Goal: Information Seeking & Learning: Learn about a topic

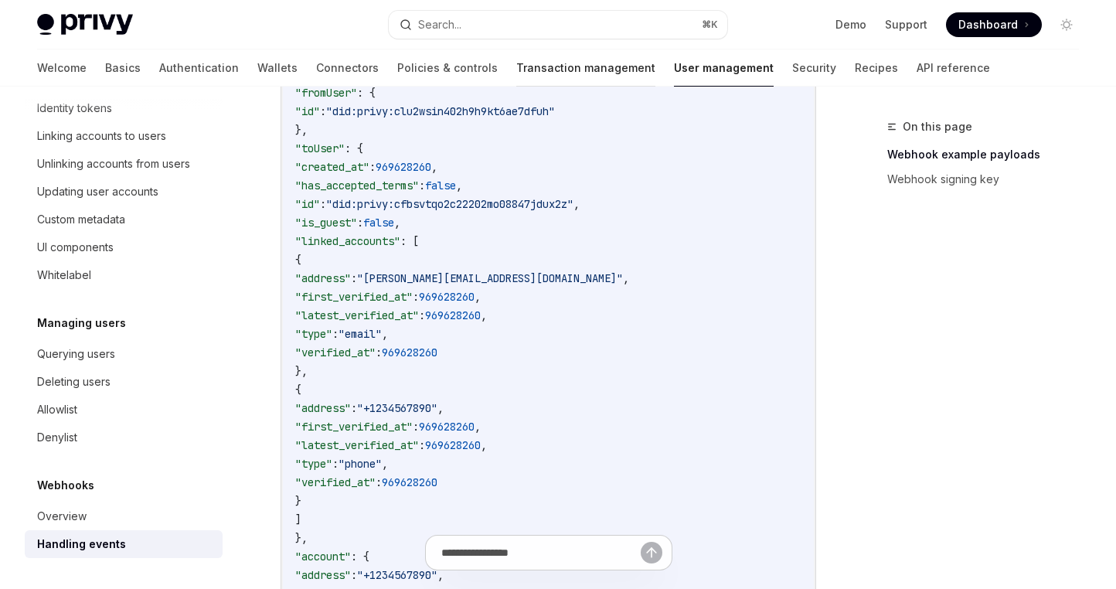
scroll to position [464, 0]
click at [516, 55] on link "Transaction management" at bounding box center [585, 67] width 139 height 37
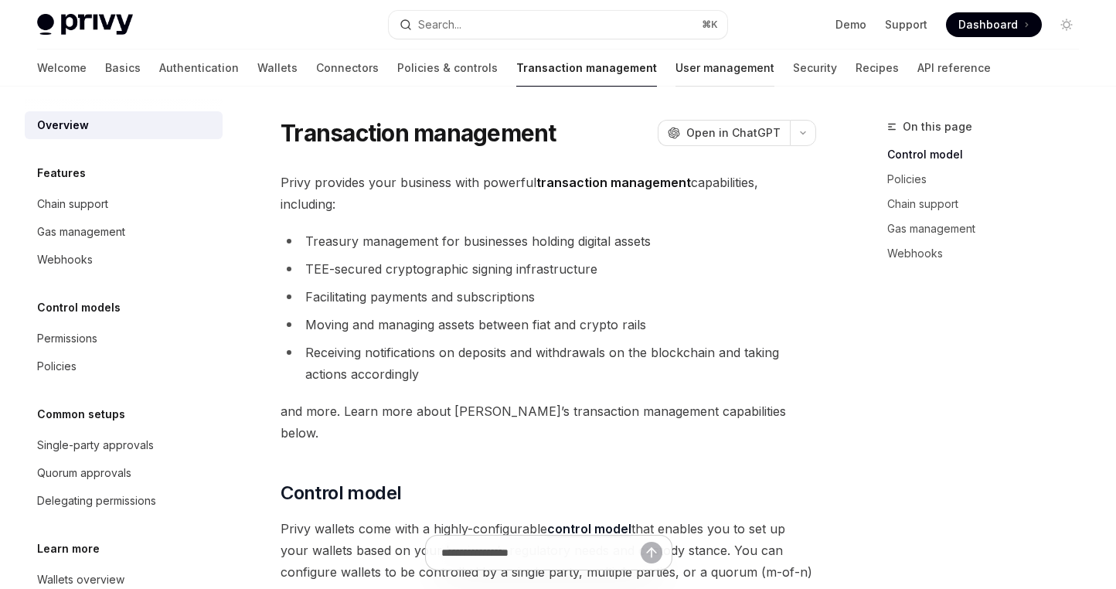
click at [675, 70] on link "User management" at bounding box center [724, 67] width 99 height 37
type textarea "*"
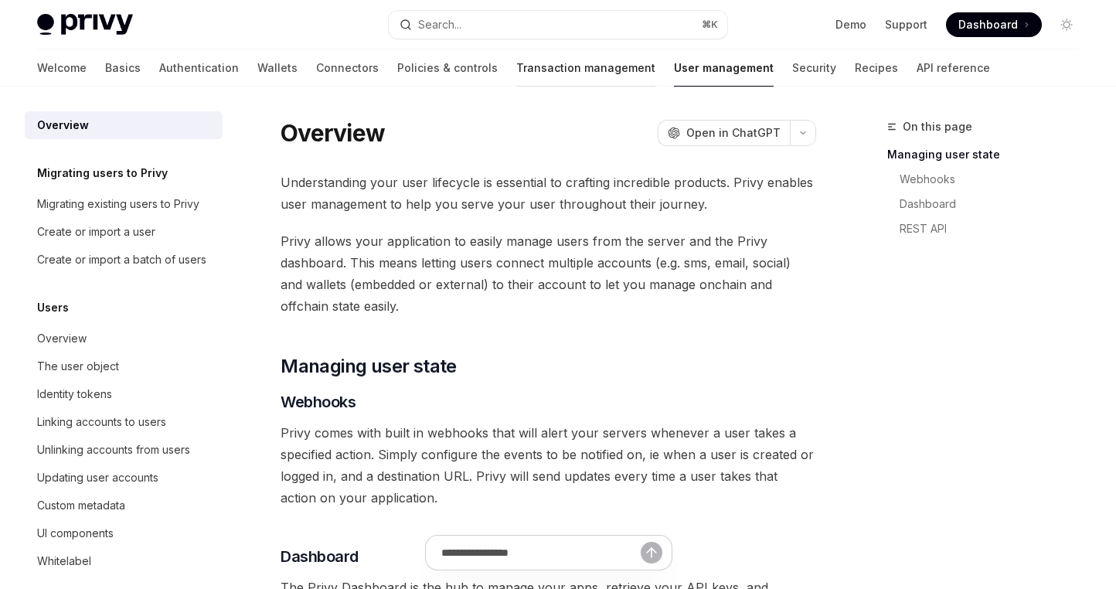
click at [516, 70] on link "Transaction management" at bounding box center [585, 67] width 139 height 37
click at [397, 74] on link "Policies & controls" at bounding box center [447, 67] width 100 height 37
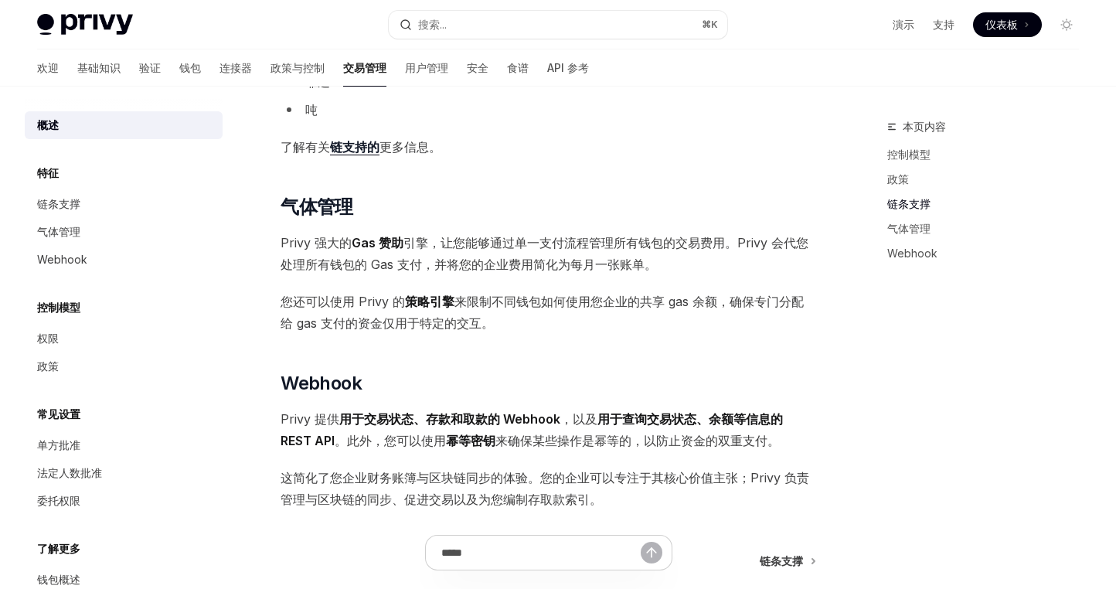
scroll to position [1085, 0]
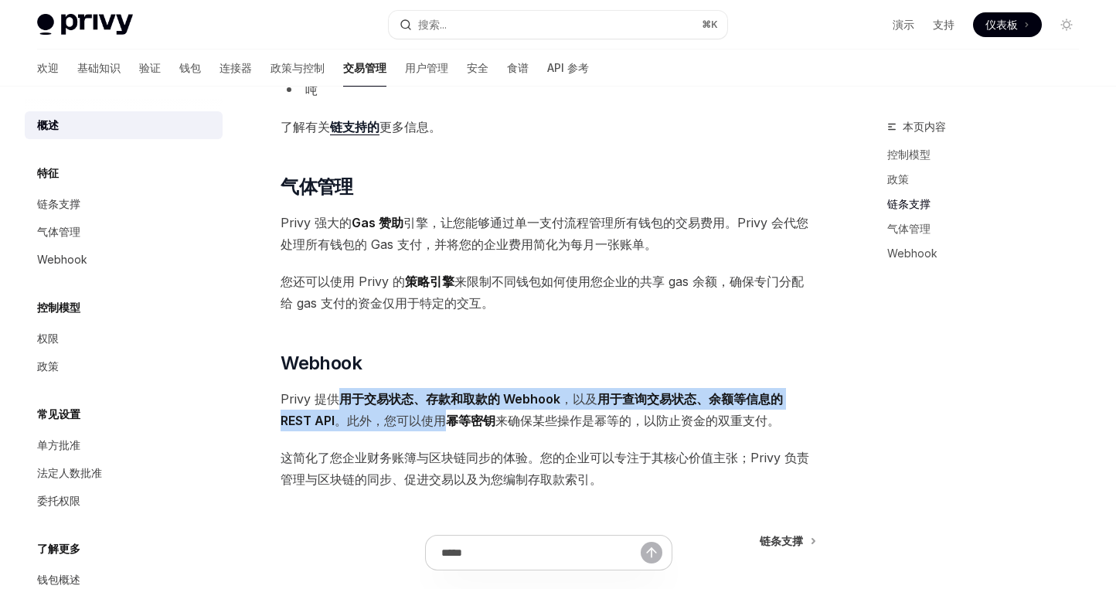
drag, startPoint x: 341, startPoint y: 390, endPoint x: 484, endPoint y: 413, distance: 144.8
click at [443, 409] on span "Privy 提供 用于交易状态、存款和取款的 Webhook ，以及 用于查询交易状态、余额等信息的 REST API 。此外，您可以使用 幂等密钥 来确保某…" at bounding box center [547, 409] width 535 height 43
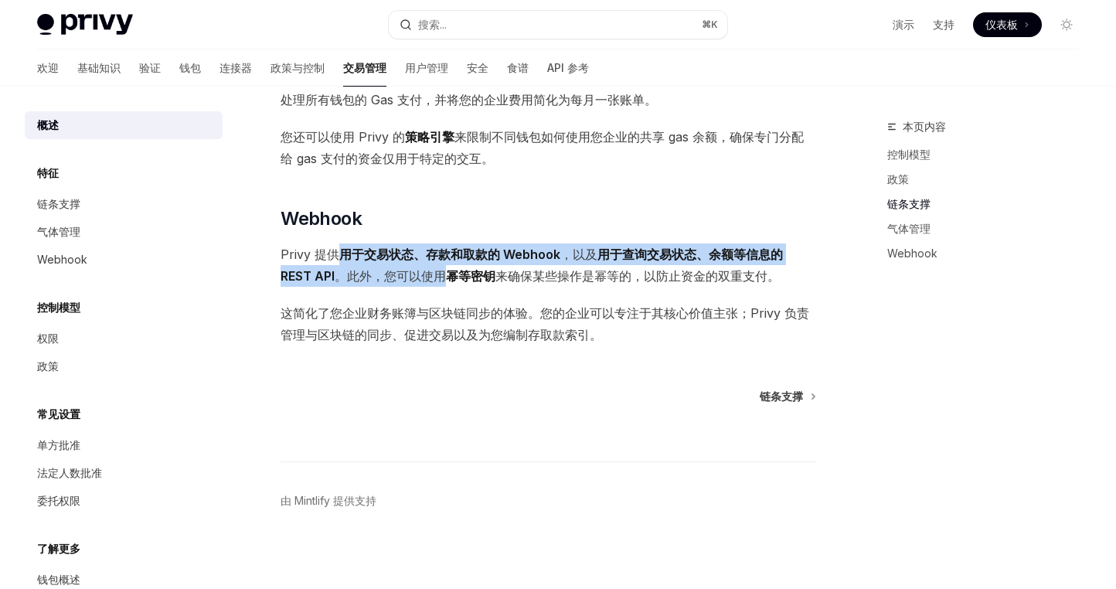
scroll to position [1235, 0]
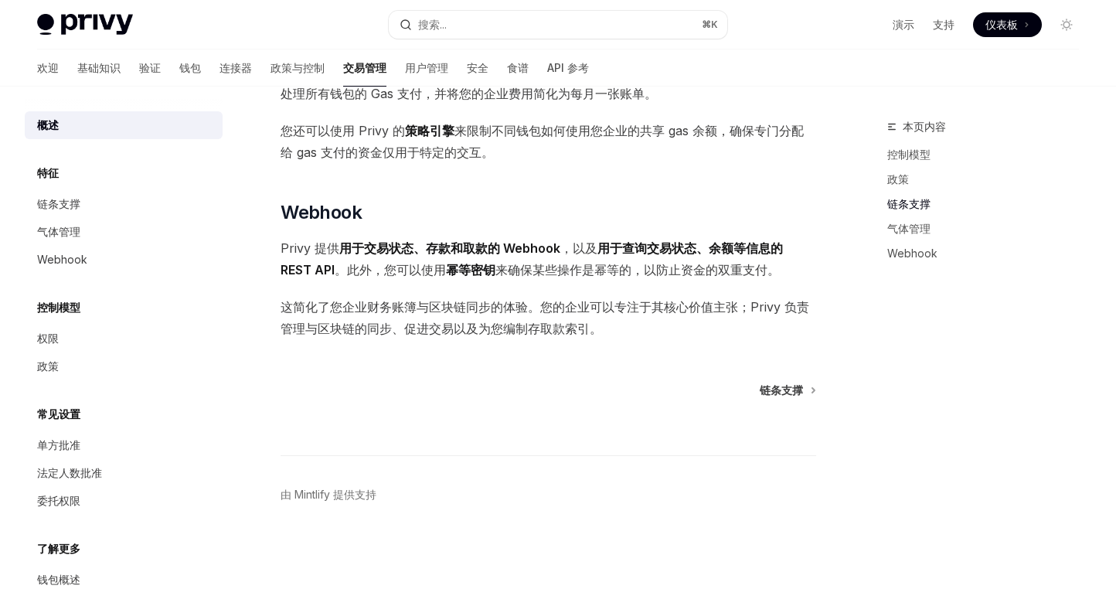
click at [570, 276] on font "来确保某些操作是幂等的，以防止资金的双重支付。" at bounding box center [637, 269] width 284 height 15
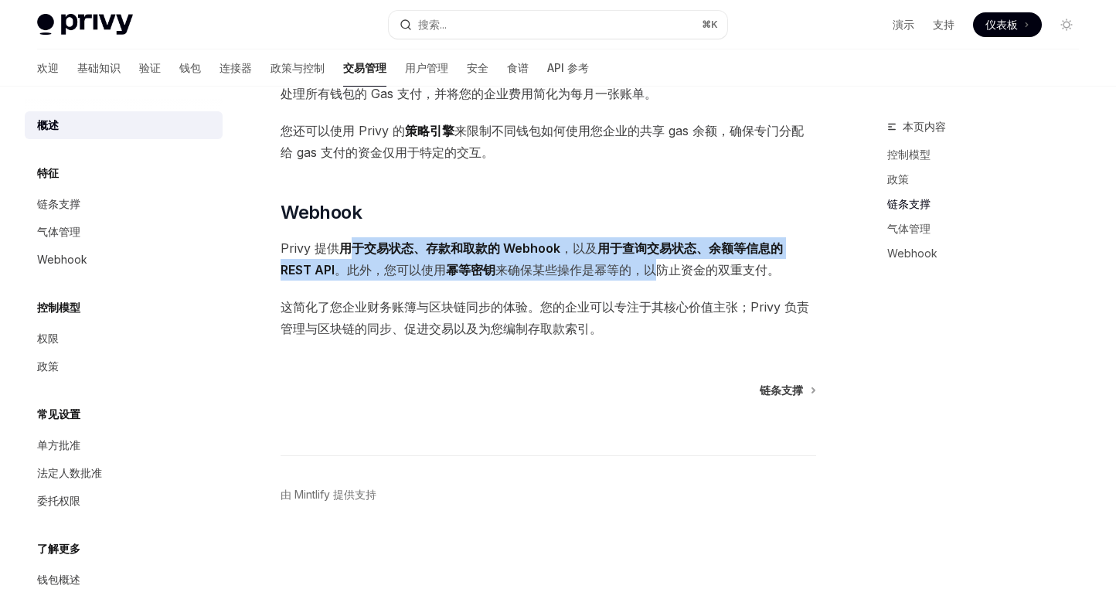
drag, startPoint x: 352, startPoint y: 245, endPoint x: 659, endPoint y: 277, distance: 309.1
click at [659, 277] on span "Privy 提供 用于交易状态、存款和取款的 Webhook ，以及 用于查询交易状态、余额等信息的 REST API 。此外，您可以使用 幂等密钥 来确保某…" at bounding box center [547, 258] width 535 height 43
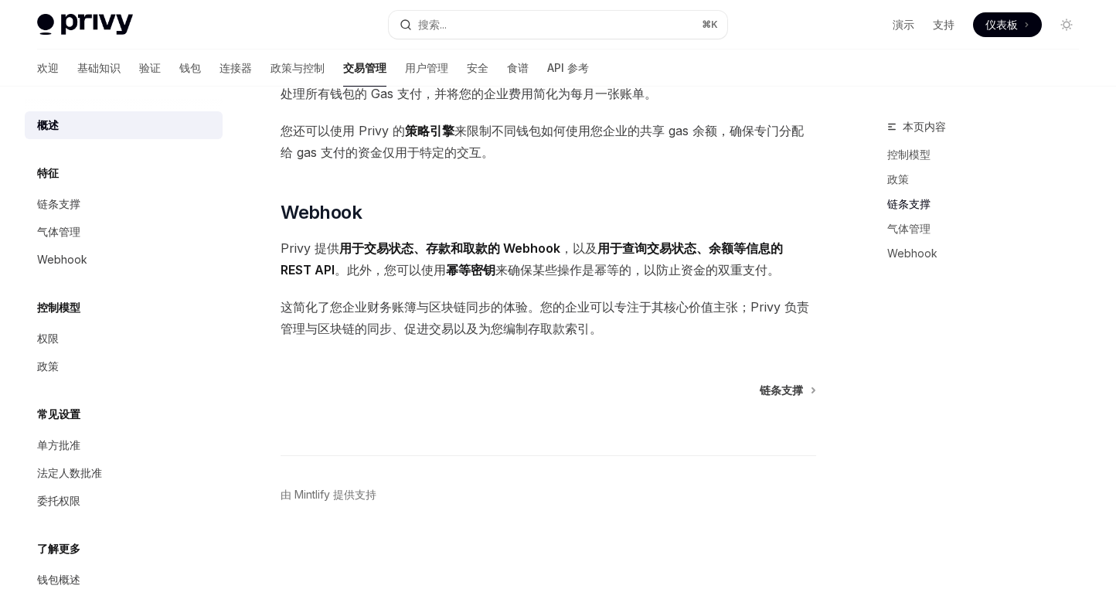
click at [709, 275] on font "来确保某些操作是幂等的，以防止资金的双重支付。" at bounding box center [637, 269] width 284 height 15
drag, startPoint x: 678, startPoint y: 246, endPoint x: 755, endPoint y: 256, distance: 77.8
click at [755, 256] on span "Privy 提供 用于交易状态、存款和取款的 Webhook ，以及 用于查询交易状态、余额等信息的 REST API 。此外，您可以使用 幂等密钥 来确保某…" at bounding box center [547, 258] width 535 height 43
click at [613, 269] on font "来确保某些操作是幂等的，以防止资金的双重支付。" at bounding box center [637, 269] width 284 height 15
drag, startPoint x: 365, startPoint y: 263, endPoint x: 607, endPoint y: 280, distance: 242.3
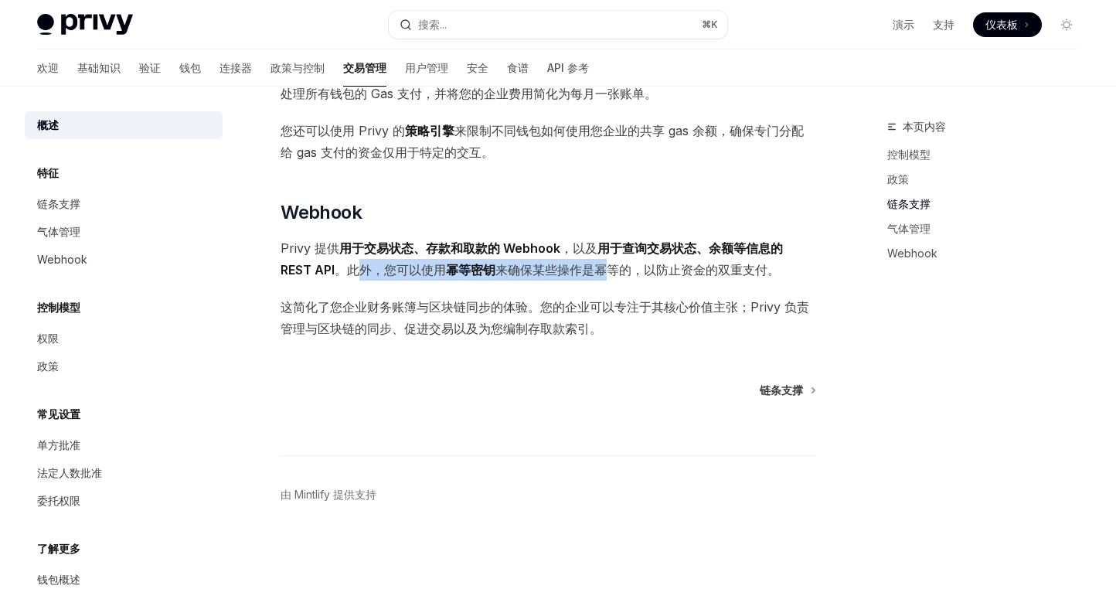
click at [607, 280] on span "Privy 提供 用于交易状态、存款和取款的 Webhook ，以及 用于查询交易状态、余额等信息的 REST API 。此外，您可以使用 幂等密钥 来确保某…" at bounding box center [547, 258] width 535 height 43
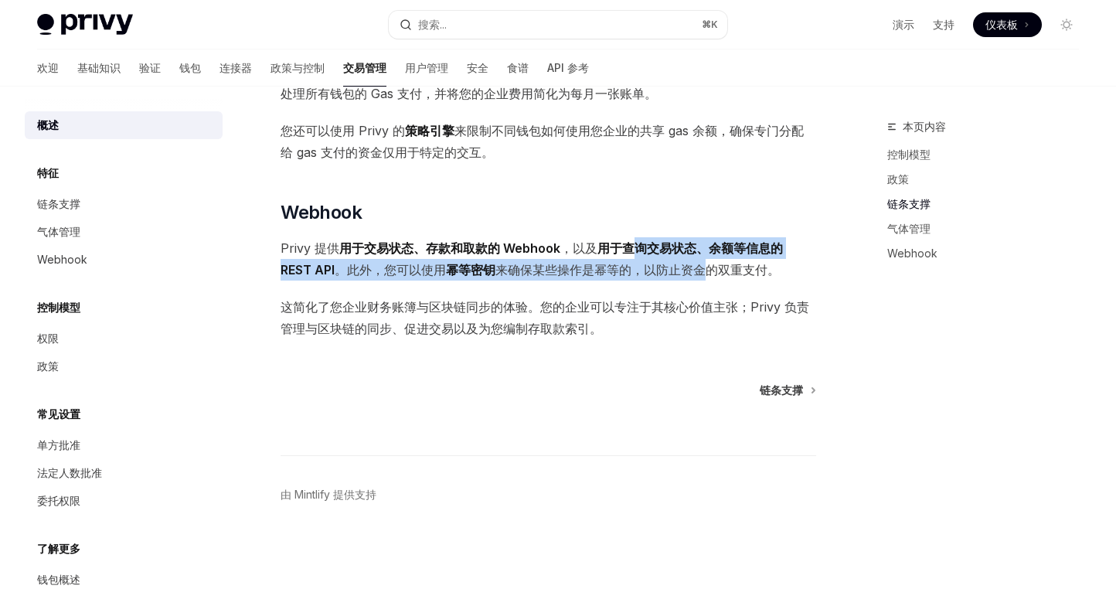
drag, startPoint x: 634, startPoint y: 244, endPoint x: 712, endPoint y: 263, distance: 80.4
click at [712, 263] on span "Privy 提供 用于交易状态、存款和取款的 Webhook ，以及 用于查询交易状态、余额等信息的 REST API 。此外，您可以使用 幂等密钥 来确保某…" at bounding box center [547, 258] width 535 height 43
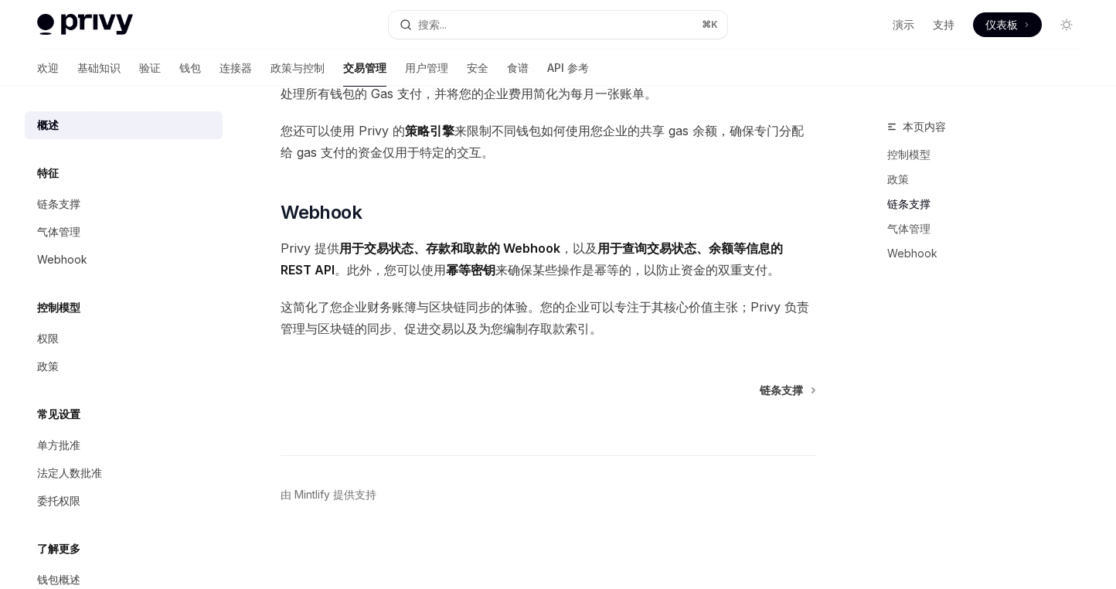
drag, startPoint x: 619, startPoint y: 273, endPoint x: 674, endPoint y: 275, distance: 55.6
click at [676, 275] on font "来确保某些操作是幂等的，以防止资金的双重支付。" at bounding box center [637, 269] width 284 height 15
click at [566, 305] on font "这简化了您企业财务账簿与区块链同步的体验。您的企业可以专注于其核心价值主张；Privy 负责管理与区块链的同步、促进交易以及为您编制存取款索引。" at bounding box center [544, 317] width 528 height 37
click at [591, 276] on font "来确保某些操作是幂等的，以防止资金的双重支付。" at bounding box center [637, 269] width 284 height 15
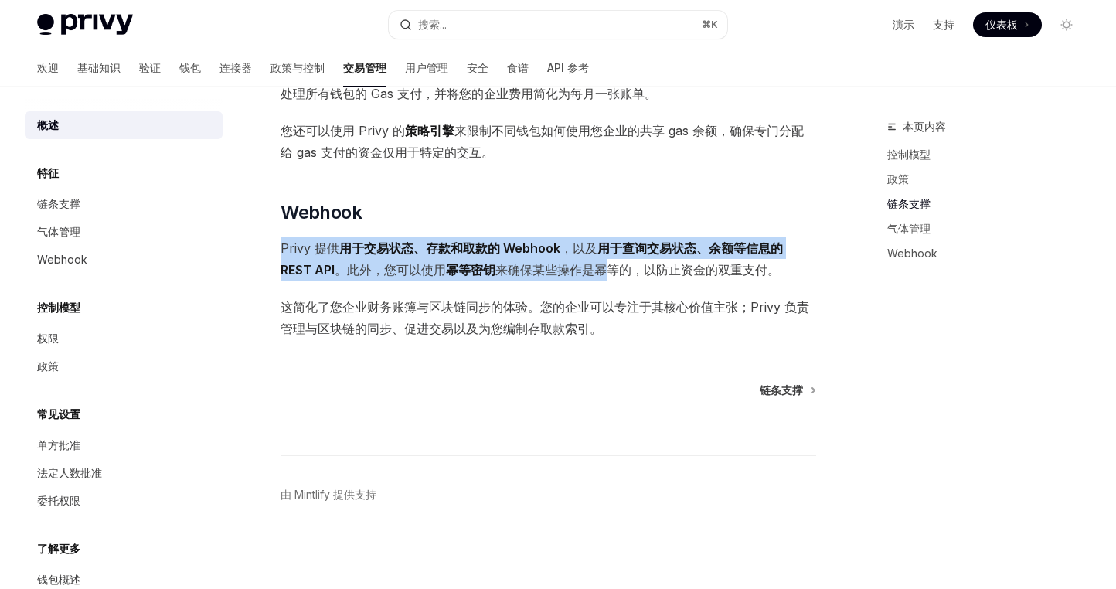
drag, startPoint x: 541, startPoint y: 234, endPoint x: 672, endPoint y: 277, distance: 138.0
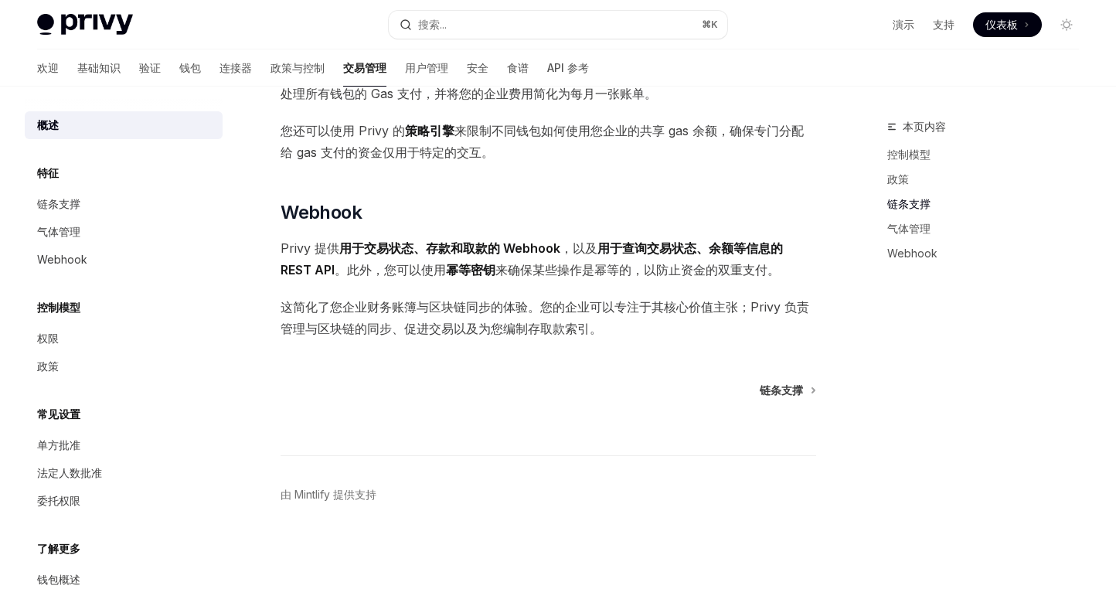
click at [678, 277] on span "Privy 提供 用于交易状态、存款和取款的 Webhook ，以及 用于查询交易状态、余额等信息的 REST API 。此外，您可以使用 幂等密钥 来确保某…" at bounding box center [547, 258] width 535 height 43
drag, startPoint x: 563, startPoint y: 268, endPoint x: 640, endPoint y: 273, distance: 76.7
click at [640, 273] on font "来确保某些操作是幂等的，以防止资金的双重支付。" at bounding box center [637, 269] width 284 height 15
drag, startPoint x: 611, startPoint y: 277, endPoint x: 661, endPoint y: 275, distance: 49.5
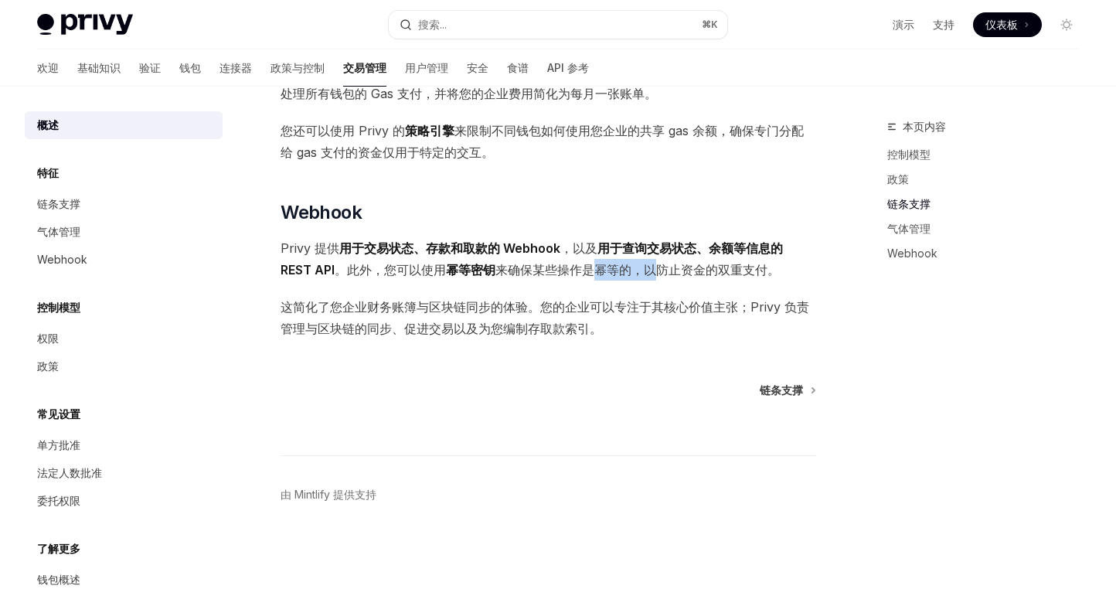
click at [661, 275] on font "来确保某些操作是幂等的，以防止资金的双重支付。" at bounding box center [637, 269] width 284 height 15
click at [584, 309] on font "这简化了您企业财务账簿与区块链同步的体验。您的企业可以专注于其核心价值主张；Privy 负责管理与区块链的同步、促进交易以及为您编制存取款索引。" at bounding box center [544, 317] width 528 height 37
drag, startPoint x: 579, startPoint y: 273, endPoint x: 695, endPoint y: 279, distance: 115.2
click at [673, 276] on font "来确保某些操作是幂等的，以防止资金的双重支付。" at bounding box center [637, 269] width 284 height 15
click at [746, 280] on span "Privy 提供 用于交易状态、存款和取款的 Webhook ，以及 用于查询交易状态、余额等信息的 REST API 。此外，您可以使用 幂等密钥 来确保某…" at bounding box center [547, 258] width 535 height 43
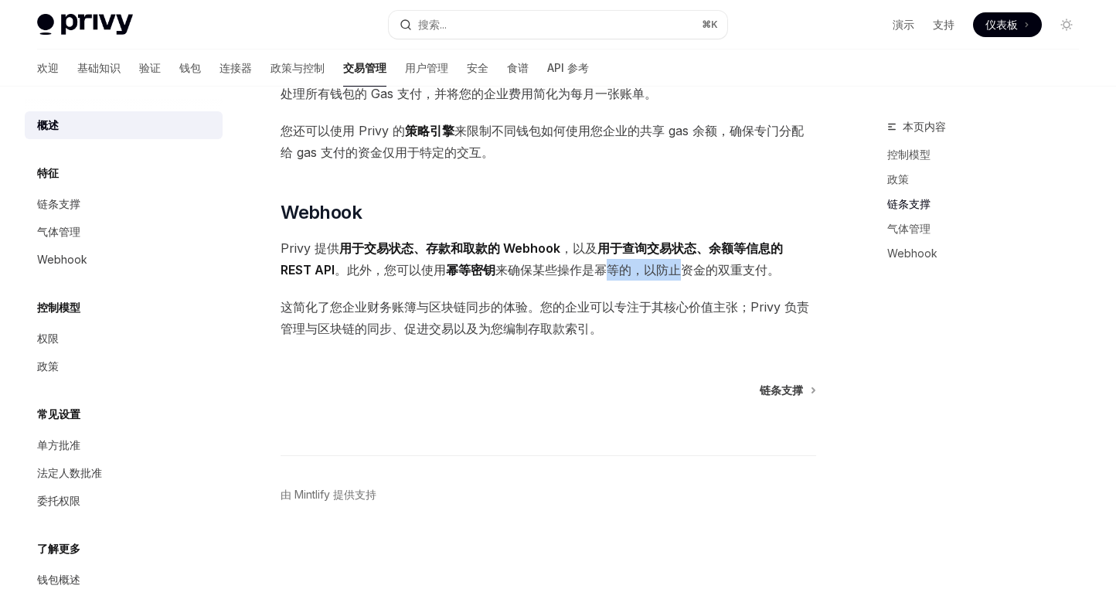
drag, startPoint x: 609, startPoint y: 273, endPoint x: 686, endPoint y: 277, distance: 77.4
click at [686, 277] on span "Privy 提供 用于交易状态、存款和取款的 Webhook ，以及 用于查询交易状态、余额等信息的 REST API 。此外，您可以使用 幂等密钥 来确保某…" at bounding box center [547, 258] width 535 height 43
click at [569, 321] on font "这简化了您企业财务账簿与区块链同步的体验。您的企业可以专注于其核心价值主张；Privy 负责管理与区块链的同步、促进交易以及为您编制存取款索引。" at bounding box center [544, 317] width 528 height 37
drag, startPoint x: 537, startPoint y: 277, endPoint x: 649, endPoint y: 277, distance: 112.0
click at [605, 275] on font "来确保某些操作是幂等的，以防止资金的双重支付。" at bounding box center [637, 269] width 284 height 15
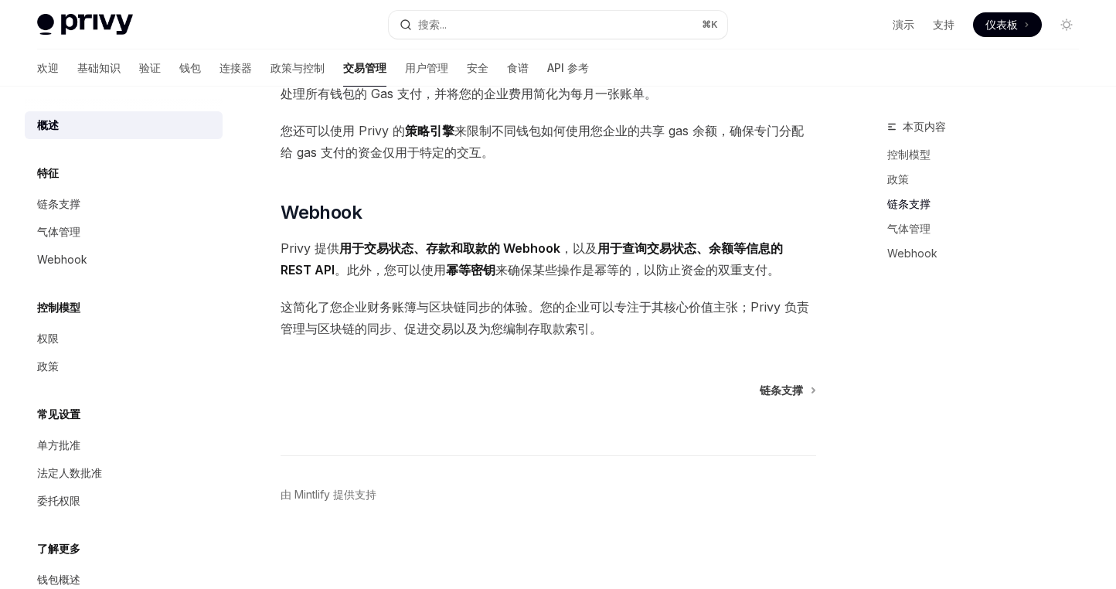
click at [687, 276] on font "来确保某些操作是幂等的，以防止资金的双重支付。" at bounding box center [637, 269] width 284 height 15
drag, startPoint x: 576, startPoint y: 270, endPoint x: 722, endPoint y: 285, distance: 147.5
click at [628, 271] on font "来确保某些操作是幂等的，以防止资金的双重支付。" at bounding box center [637, 269] width 284 height 15
drag, startPoint x: 722, startPoint y: 285, endPoint x: 706, endPoint y: 279, distance: 17.4
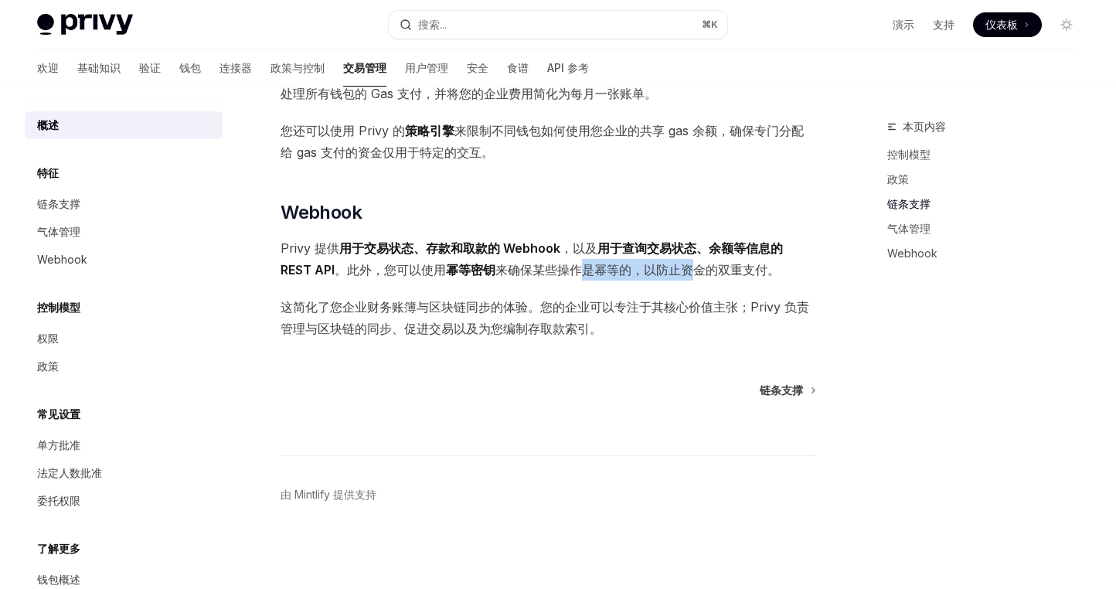
drag, startPoint x: 698, startPoint y: 273, endPoint x: 584, endPoint y: 272, distance: 113.6
click at [584, 272] on font "来确保某些操作是幂等的，以防止资金的双重支付。" at bounding box center [637, 269] width 284 height 15
drag, startPoint x: 557, startPoint y: 271, endPoint x: 672, endPoint y: 279, distance: 115.4
click at [624, 277] on font "来确保某些操作是幂等的，以防止资金的双重支付。" at bounding box center [637, 269] width 284 height 15
click at [691, 277] on font "来确保某些操作是幂等的，以防止资金的双重支付。" at bounding box center [637, 269] width 284 height 15
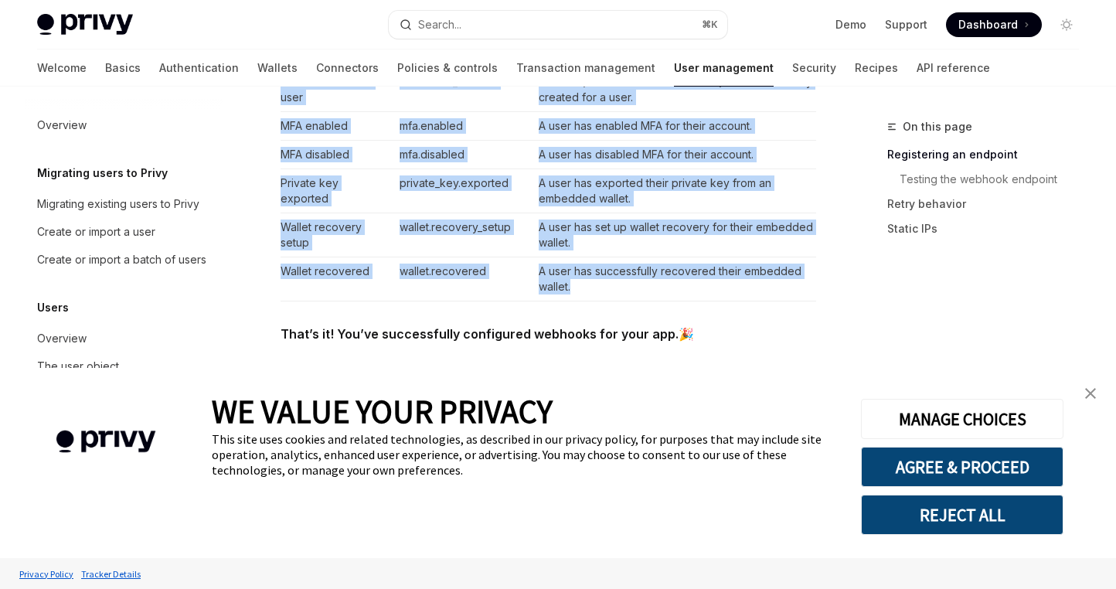
scroll to position [304, 0]
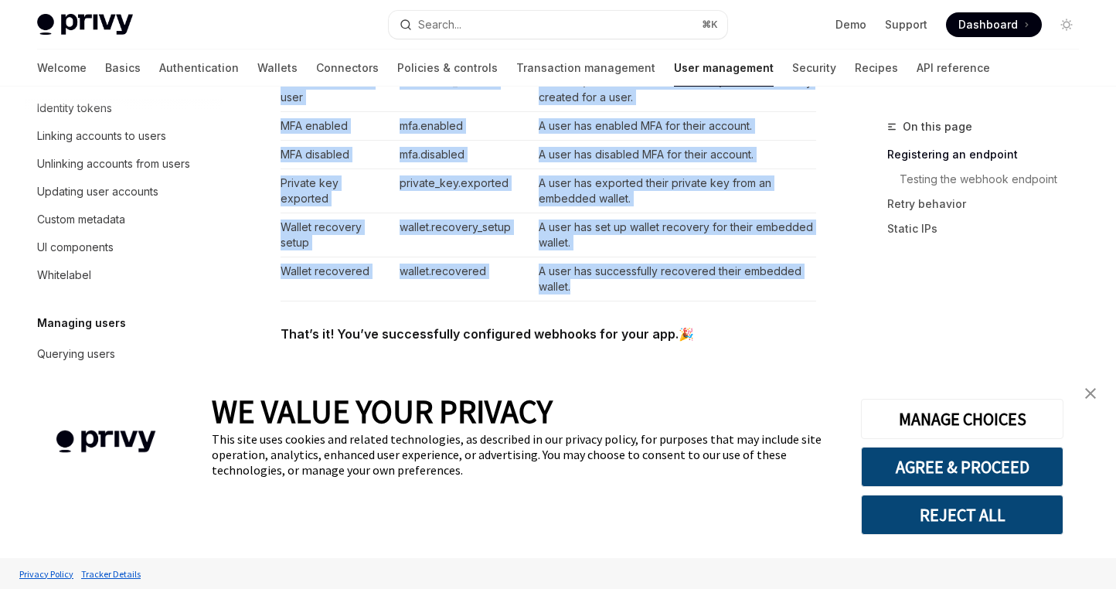
click at [463, 299] on td "wallet.recovered" at bounding box center [462, 279] width 139 height 44
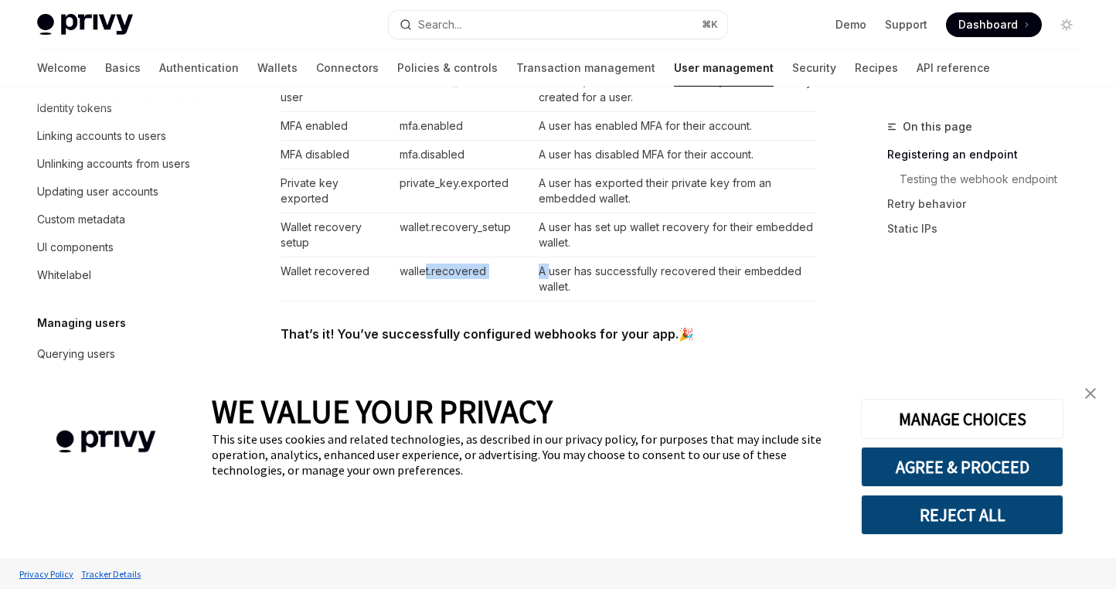
drag, startPoint x: 423, startPoint y: 266, endPoint x: 613, endPoint y: 277, distance: 190.4
click at [555, 273] on tr "Wallet recovered wallet.recovered A user has successfully recovered their embed…" at bounding box center [547, 279] width 535 height 44
drag, startPoint x: 683, startPoint y: 275, endPoint x: 678, endPoint y: 311, distance: 36.6
click at [683, 275] on td "A user has successfully recovered their embedded wallet." at bounding box center [674, 279] width 284 height 44
click at [1092, 397] on img "close banner" at bounding box center [1090, 393] width 11 height 11
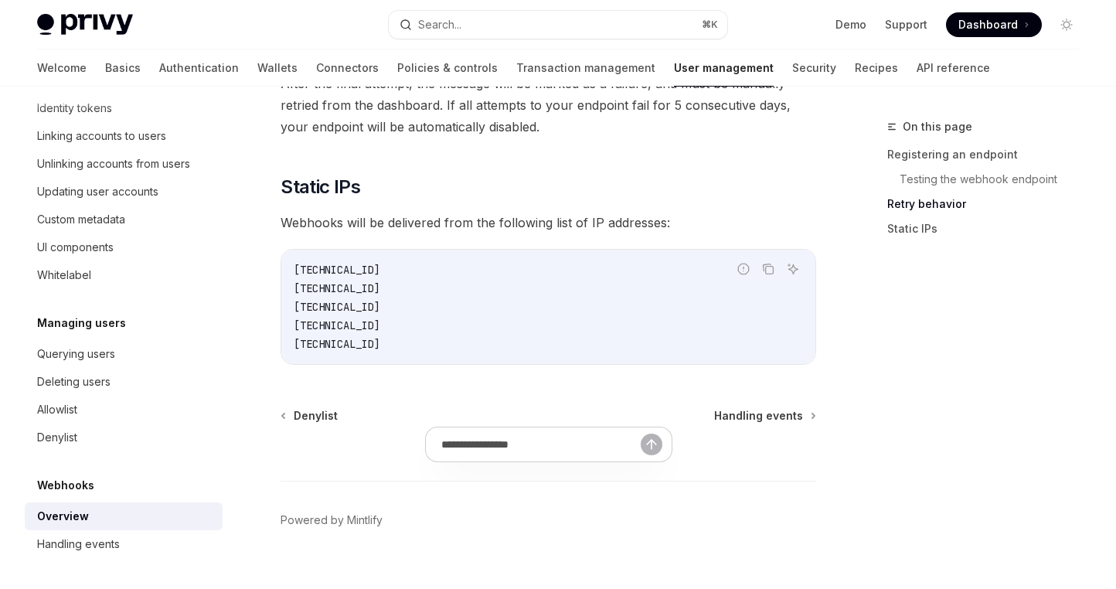
scroll to position [2101, 0]
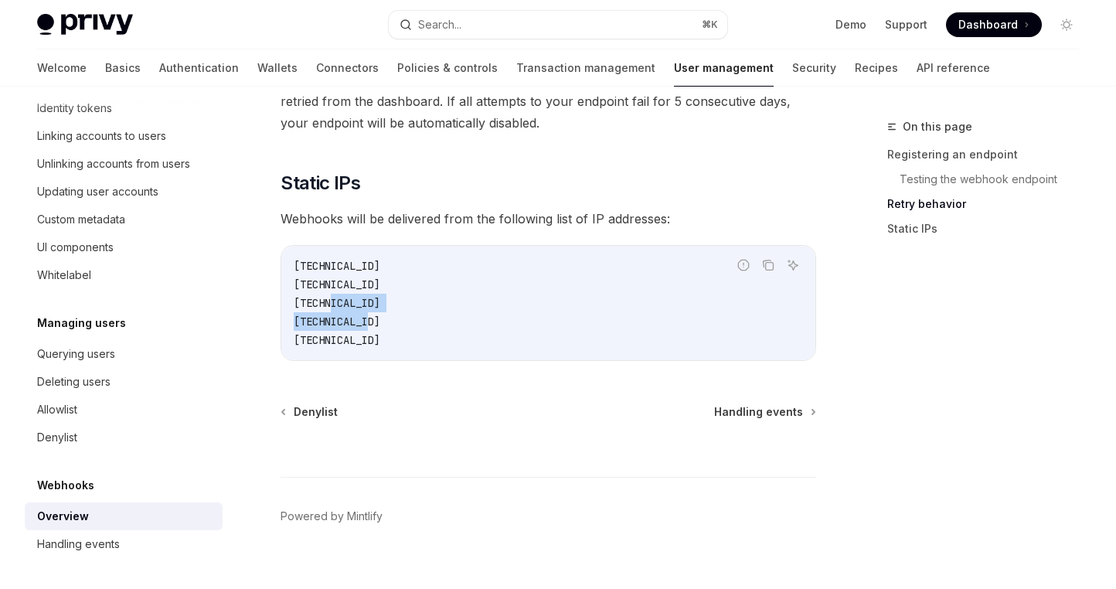
drag, startPoint x: 331, startPoint y: 272, endPoint x: 413, endPoint y: 321, distance: 95.3
click at [385, 311] on code "44.228.126.217 50.112.21.217 52.24.126.164 54.148.139.208 2600:1f24:64:8000::/52" at bounding box center [548, 302] width 509 height 93
click at [492, 328] on div "44.228.126.217 50.112.21.217 52.24.126.164 54.148.139.208 2600:1f24:64:8000::/52" at bounding box center [548, 303] width 534 height 114
drag, startPoint x: 345, startPoint y: 301, endPoint x: 541, endPoint y: 321, distance: 197.2
click at [433, 315] on code "44.228.126.217 50.112.21.217 52.24.126.164 54.148.139.208 2600:1f24:64:8000::/52" at bounding box center [548, 302] width 509 height 93
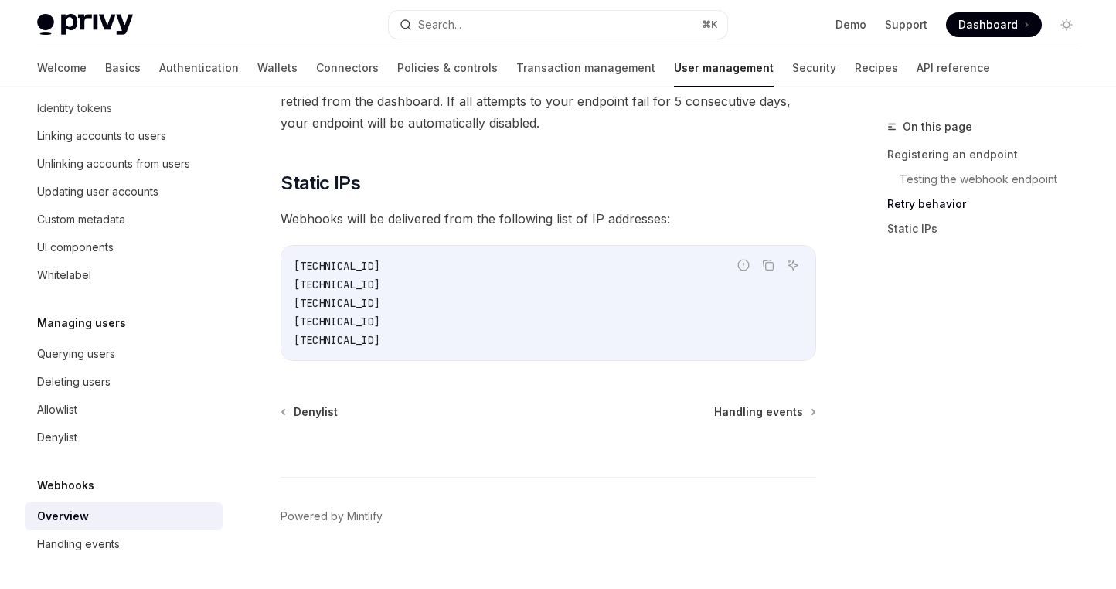
click at [582, 320] on code "44.228.126.217 50.112.21.217 52.24.126.164 54.148.139.208 2600:1f24:64:8000::/52" at bounding box center [548, 302] width 509 height 93
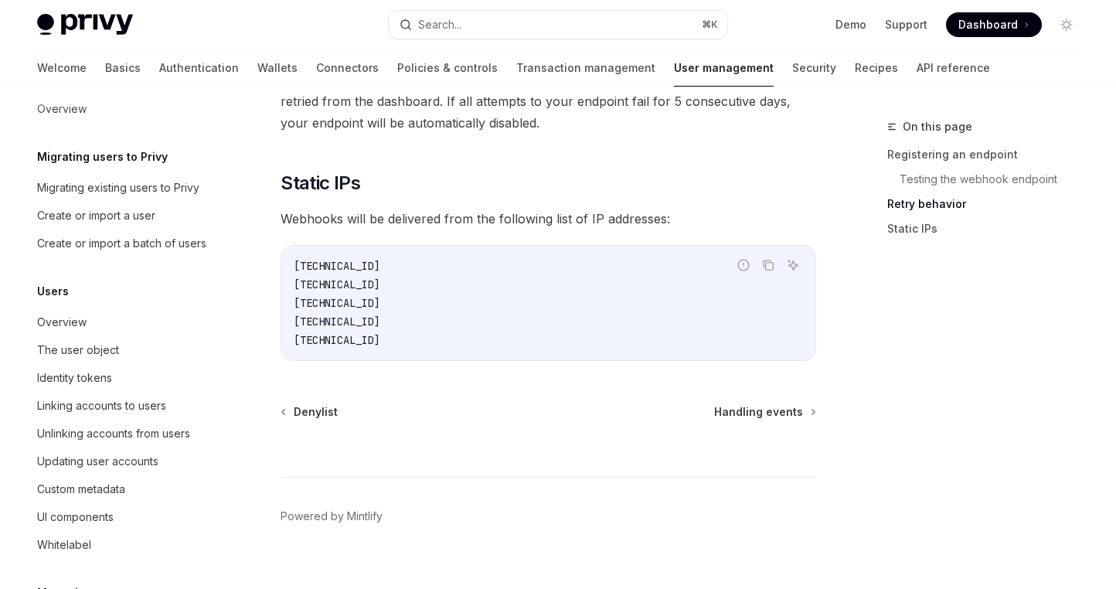
scroll to position [0, 0]
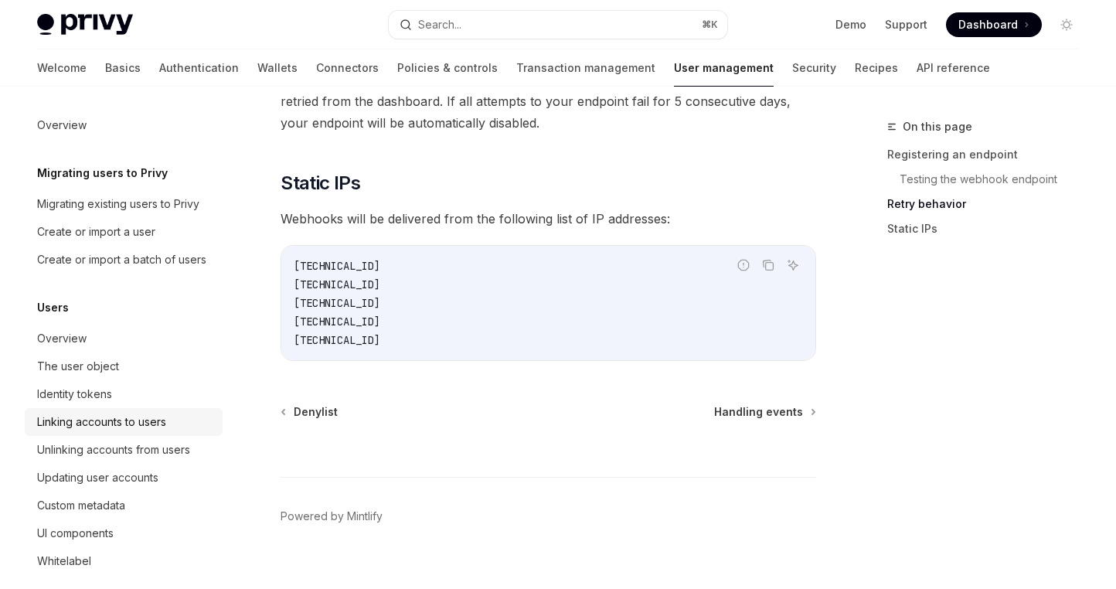
click at [129, 431] on div "Linking accounts to users" at bounding box center [101, 422] width 129 height 19
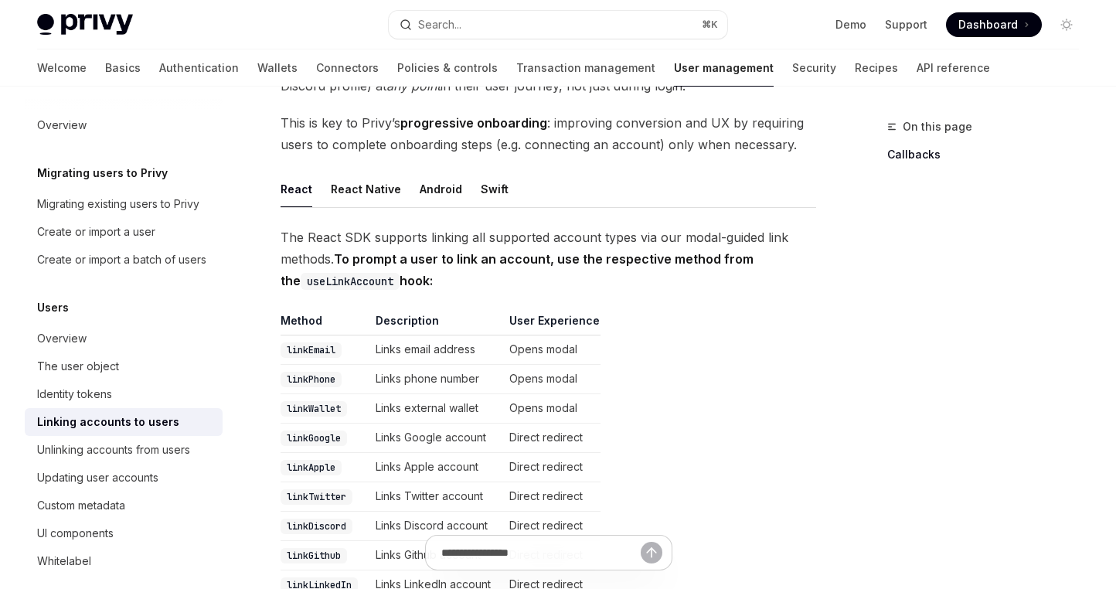
scroll to position [129, 0]
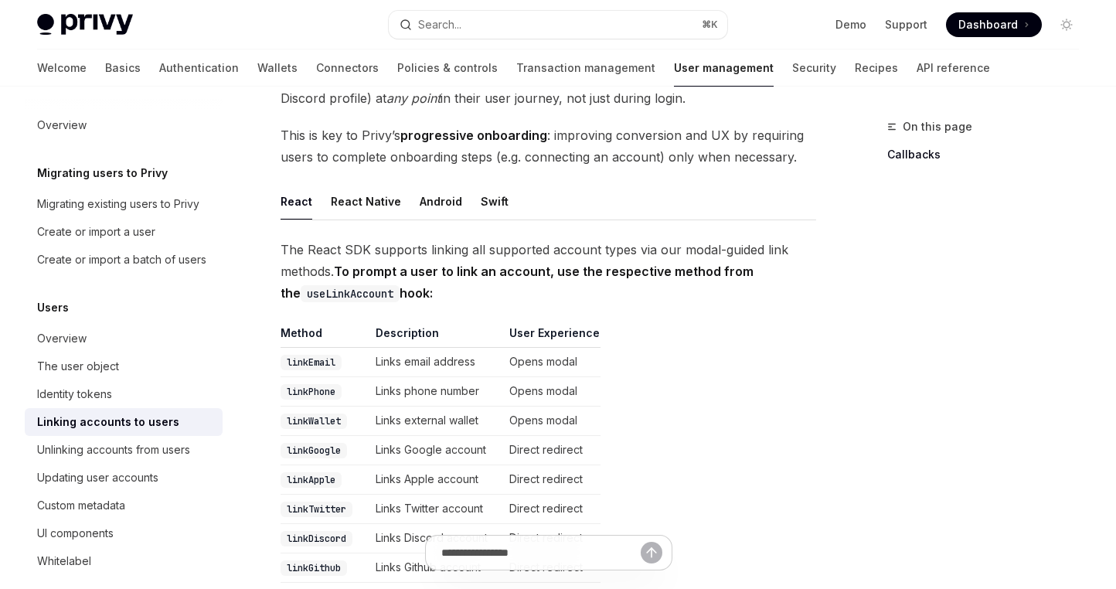
click at [305, 419] on code "linkWallet" at bounding box center [313, 420] width 66 height 15
click at [312, 423] on code "linkWallet" at bounding box center [313, 420] width 66 height 15
click at [625, 427] on table "Method Description User Experience linkEmail Links email address Opens modal li…" at bounding box center [547, 556] width 535 height 463
drag, startPoint x: 630, startPoint y: 426, endPoint x: 358, endPoint y: 421, distance: 272.0
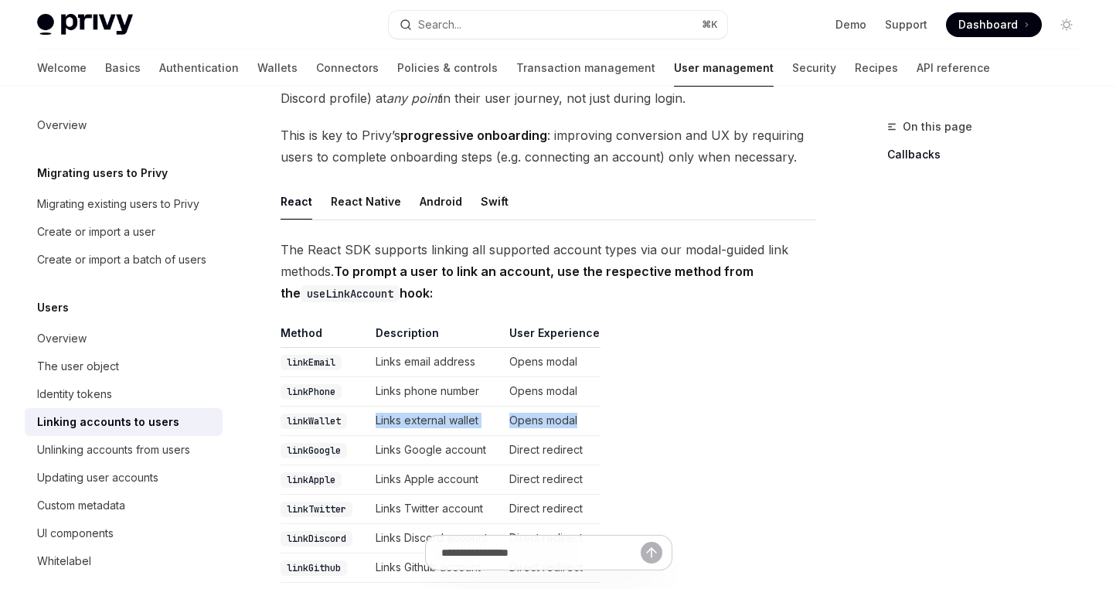
click at [358, 421] on table "Method Description User Experience linkEmail Links email address Opens modal li…" at bounding box center [547, 556] width 535 height 463
click at [503, 441] on td "Links Google account" at bounding box center [436, 450] width 134 height 29
drag, startPoint x: 287, startPoint y: 423, endPoint x: 612, endPoint y: 425, distance: 324.5
click at [612, 425] on table "Method Description User Experience linkEmail Links email address Opens modal li…" at bounding box center [547, 556] width 535 height 463
click at [712, 429] on table "Method Description User Experience linkEmail Links email address Opens modal li…" at bounding box center [547, 556] width 535 height 463
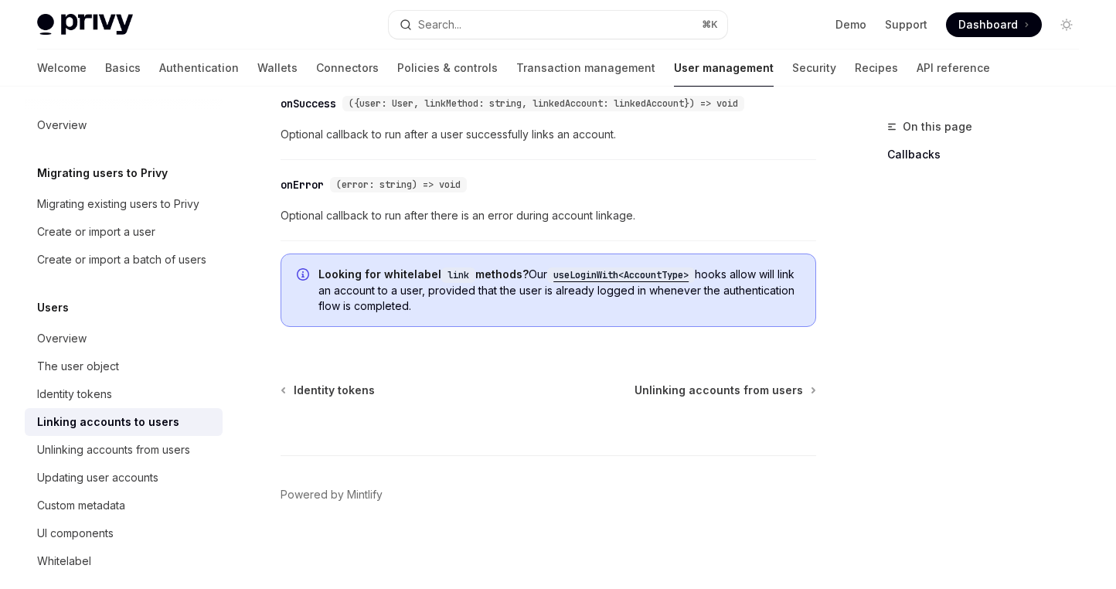
scroll to position [1945, 0]
click at [257, 71] on link "Wallets" at bounding box center [277, 67] width 40 height 37
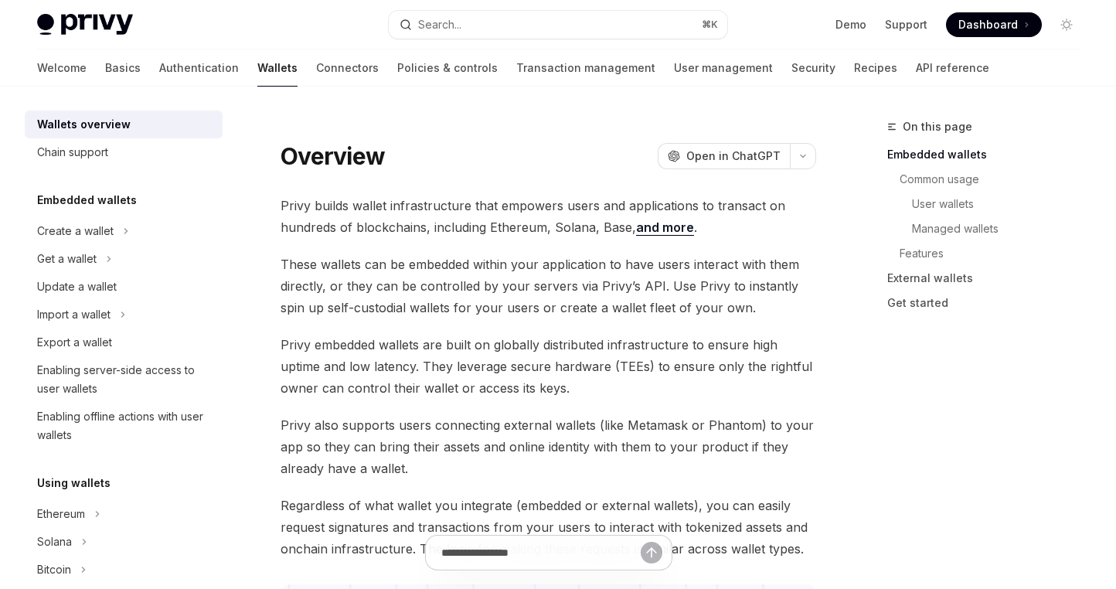
scroll to position [12, 0]
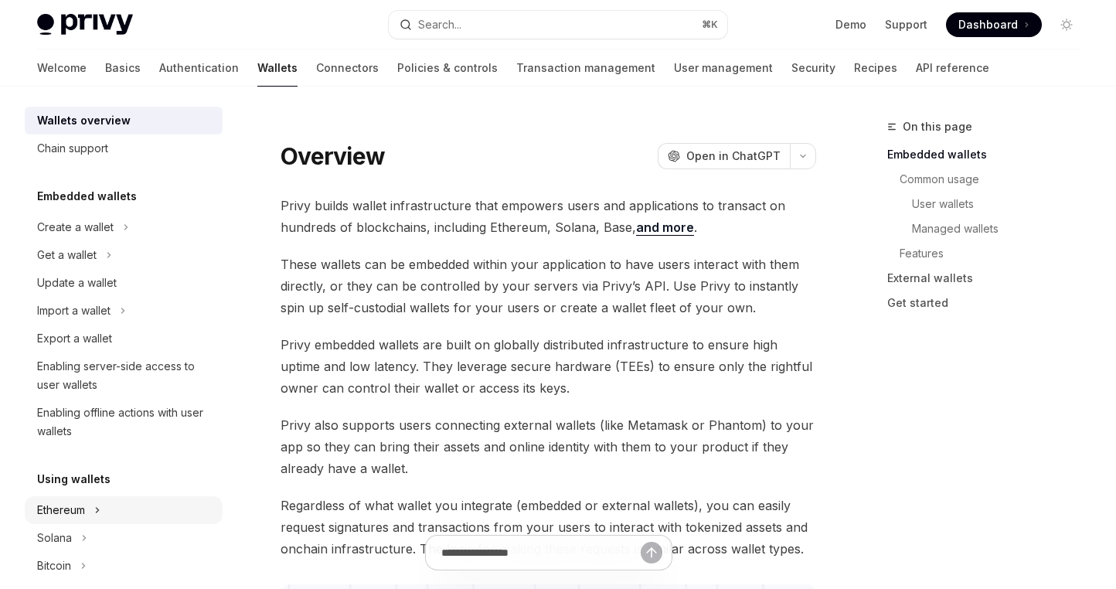
click at [95, 508] on icon at bounding box center [97, 510] width 6 height 19
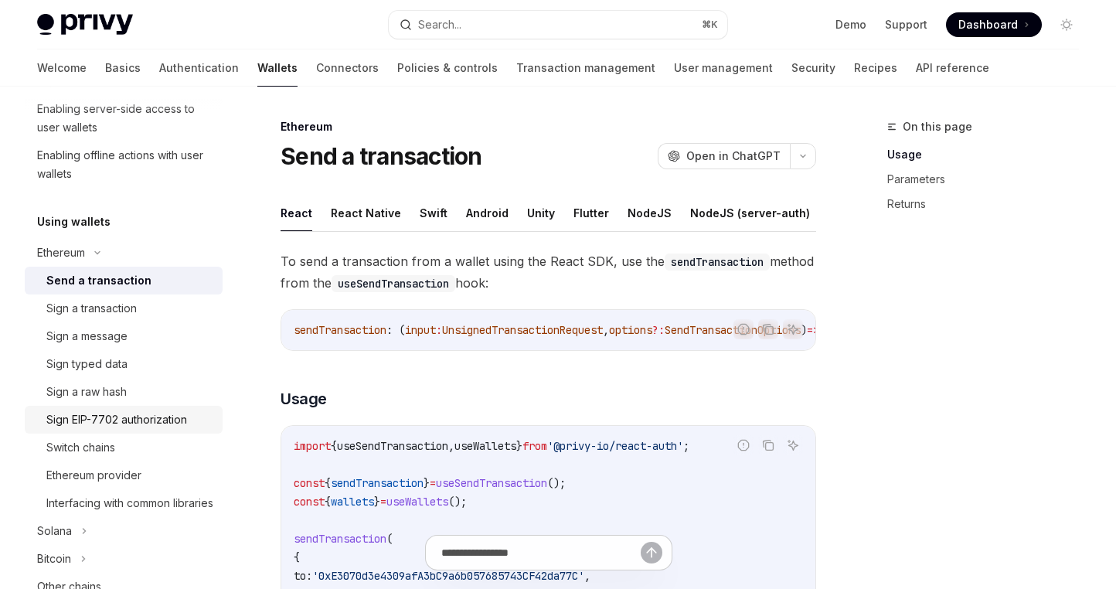
scroll to position [270, 0]
click at [131, 426] on div "Sign EIP-7702 authorization" at bounding box center [116, 418] width 141 height 19
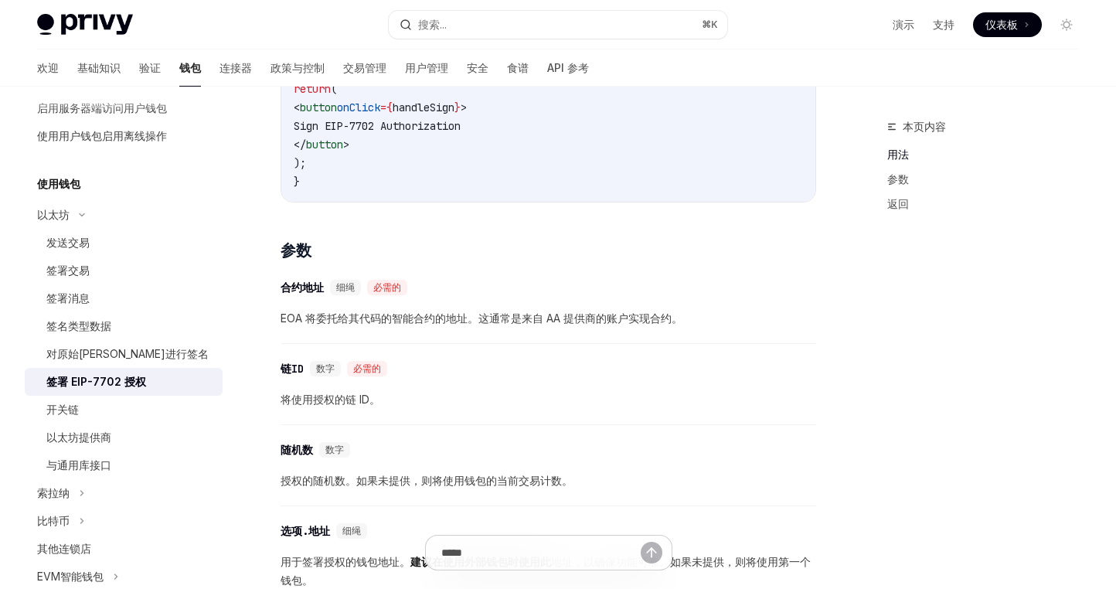
scroll to position [973, 0]
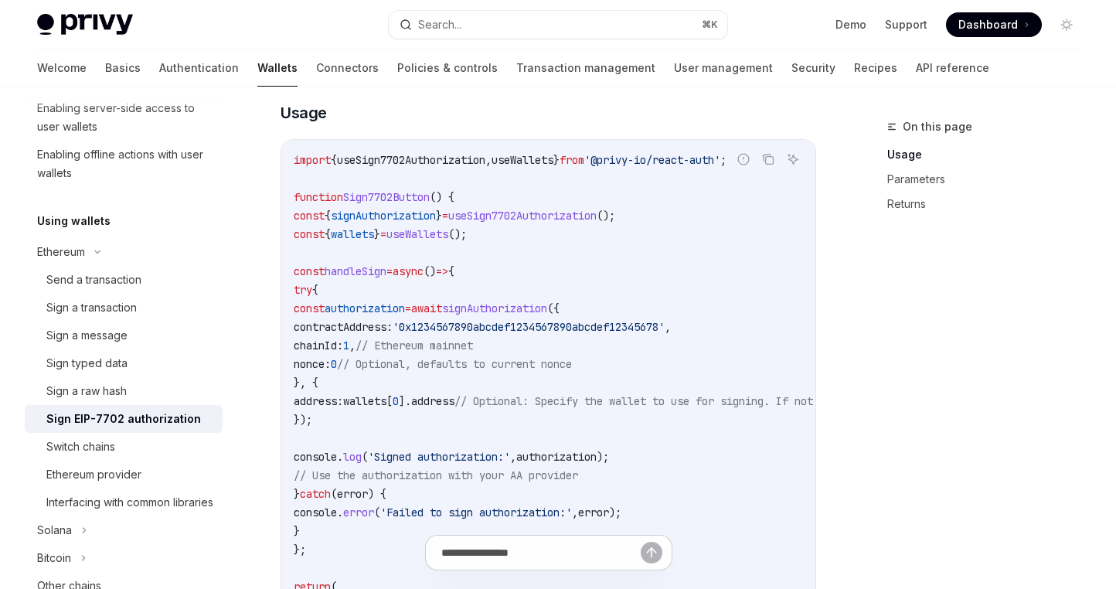
click at [571, 223] on code "import { useSign7702Authorization , useWallets } from '@privy-io/react-auth' ; …" at bounding box center [699, 420] width 810 height 538
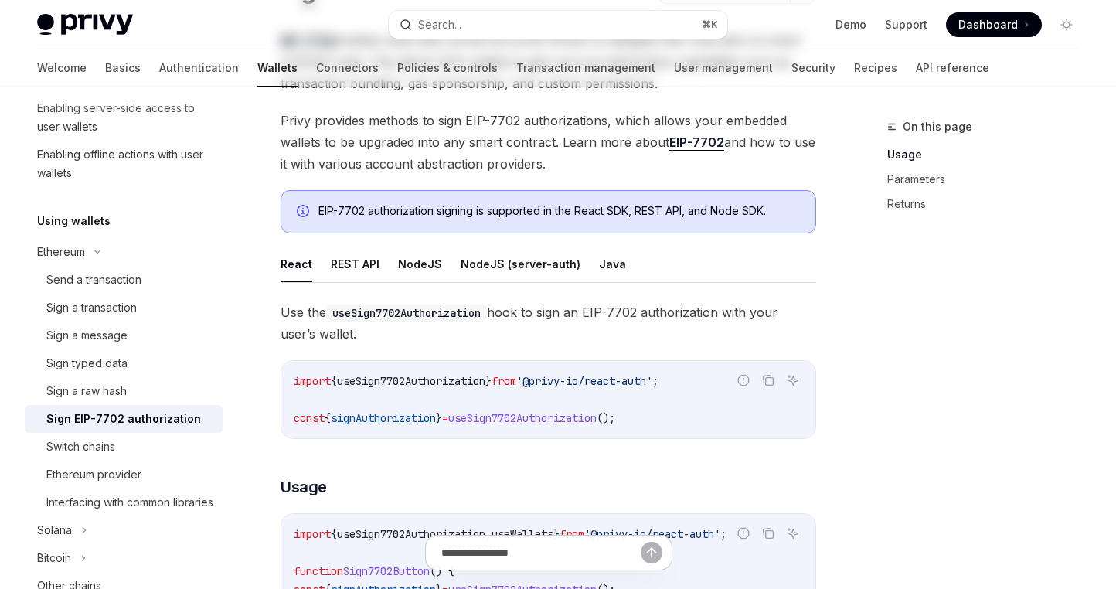
scroll to position [0, 0]
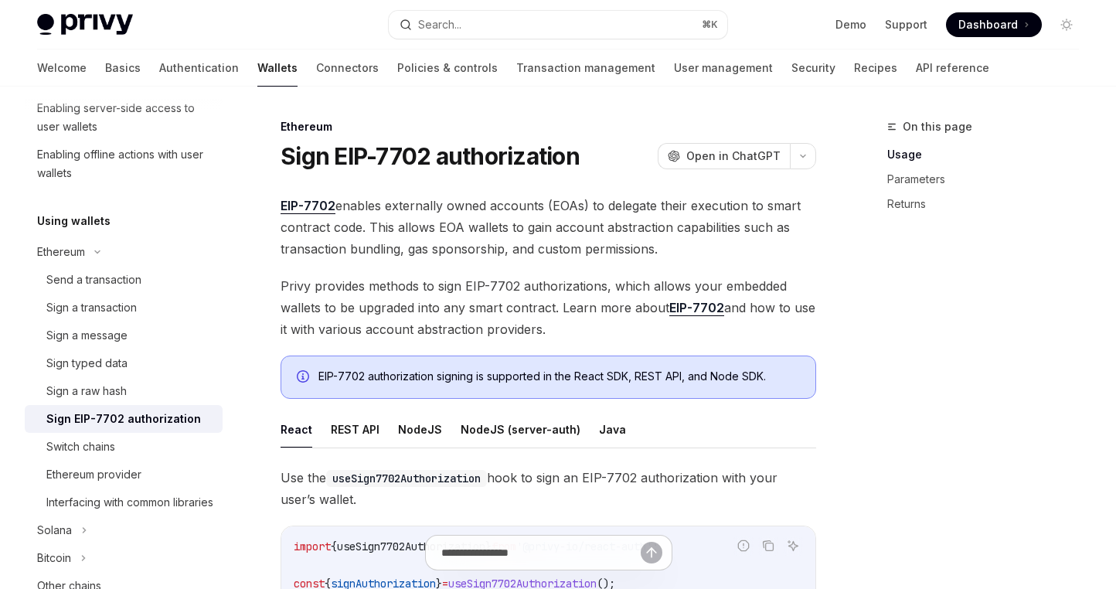
drag, startPoint x: 562, startPoint y: 335, endPoint x: 282, endPoint y: 202, distance: 309.6
copy div "EIP-7702 enables externally owned accounts (EOAs) to delegate their execution t…"
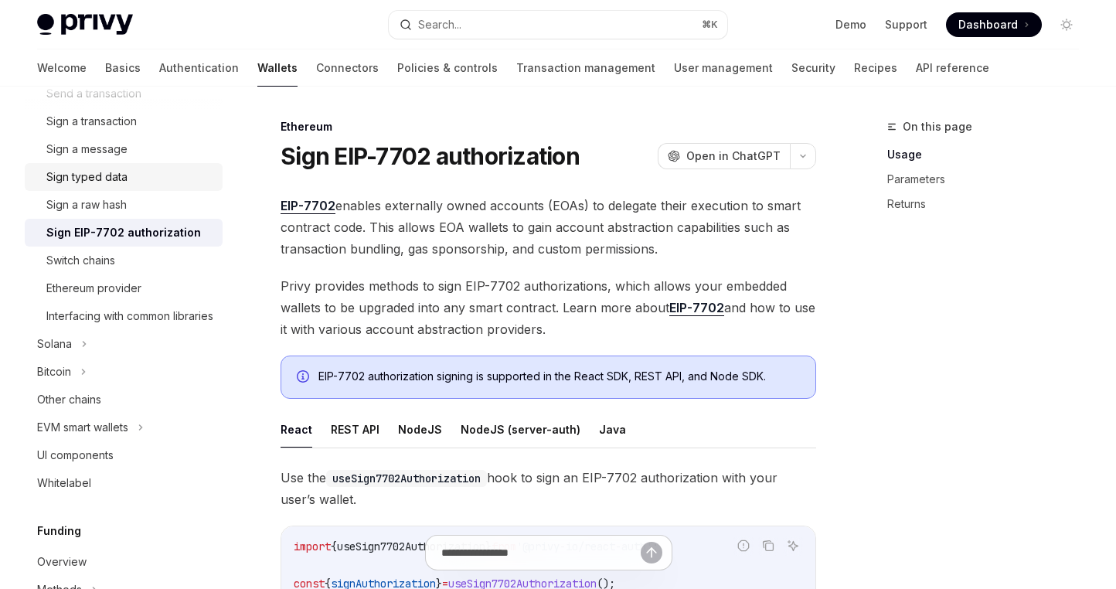
scroll to position [457, 0]
click at [125, 436] on div "EVM smart wallets" at bounding box center [82, 426] width 91 height 19
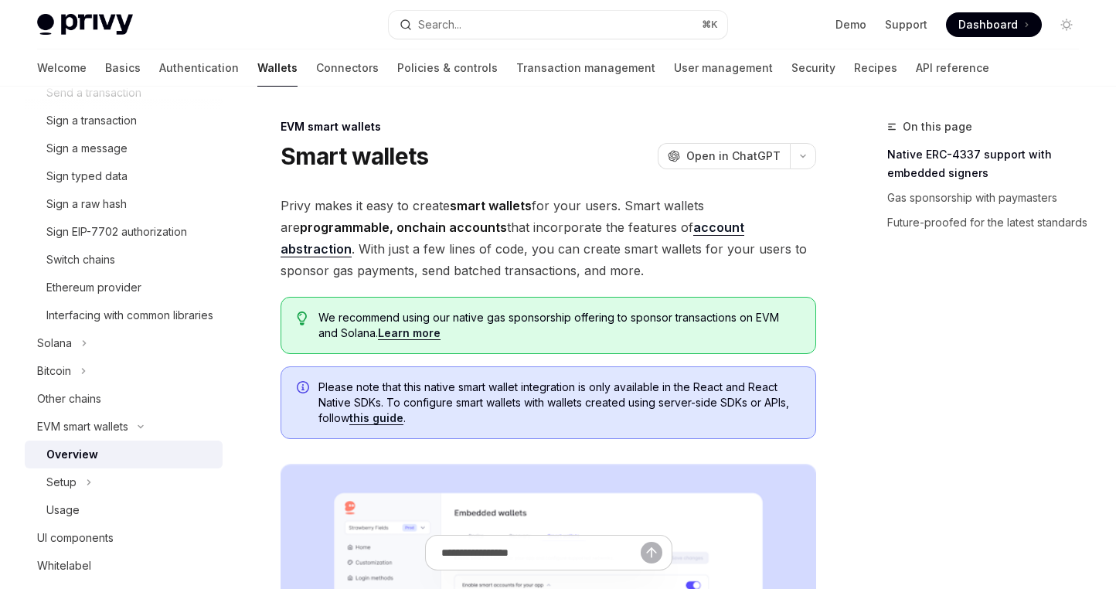
click at [124, 464] on div "Overview" at bounding box center [129, 454] width 167 height 19
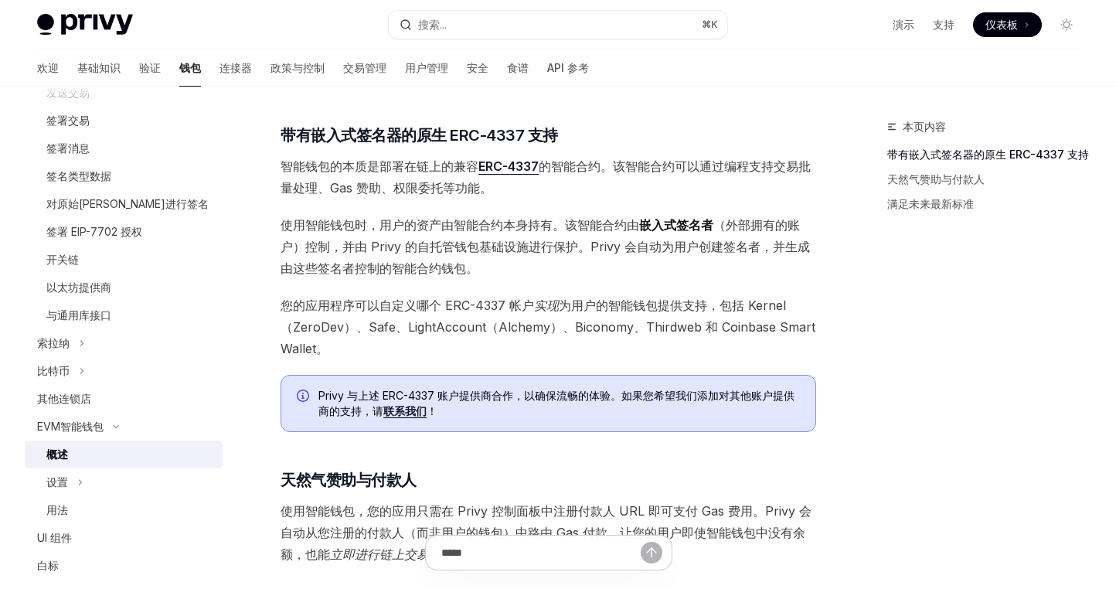
scroll to position [721, 0]
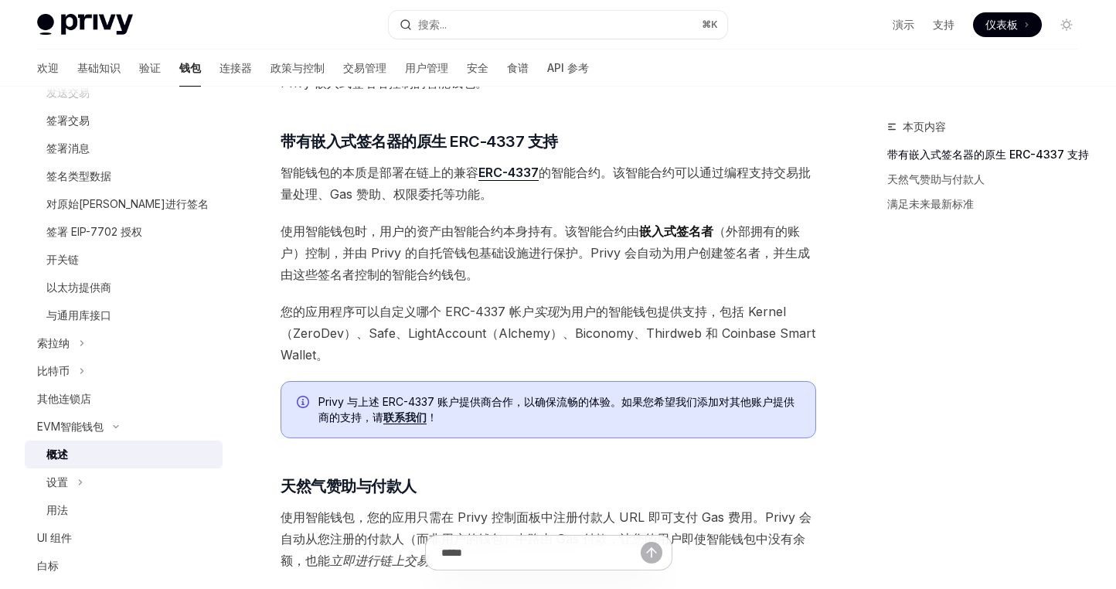
click at [414, 415] on font "联系我们" at bounding box center [404, 416] width 43 height 13
drag, startPoint x: 552, startPoint y: 333, endPoint x: 721, endPoint y: 333, distance: 169.2
click at [677, 328] on font "为用户的智能钱包提供支持，包括 Kernel（ZeroDev）、Safe、LightAccount（Alchemy）、Biconomy、Thirdweb 和 …" at bounding box center [547, 333] width 535 height 59
click at [756, 331] on font "为用户的智能钱包提供支持，包括 Kernel（ZeroDev）、Safe、LightAccount（Alchemy）、Biconomy、Thirdweb 和 …" at bounding box center [547, 333] width 535 height 59
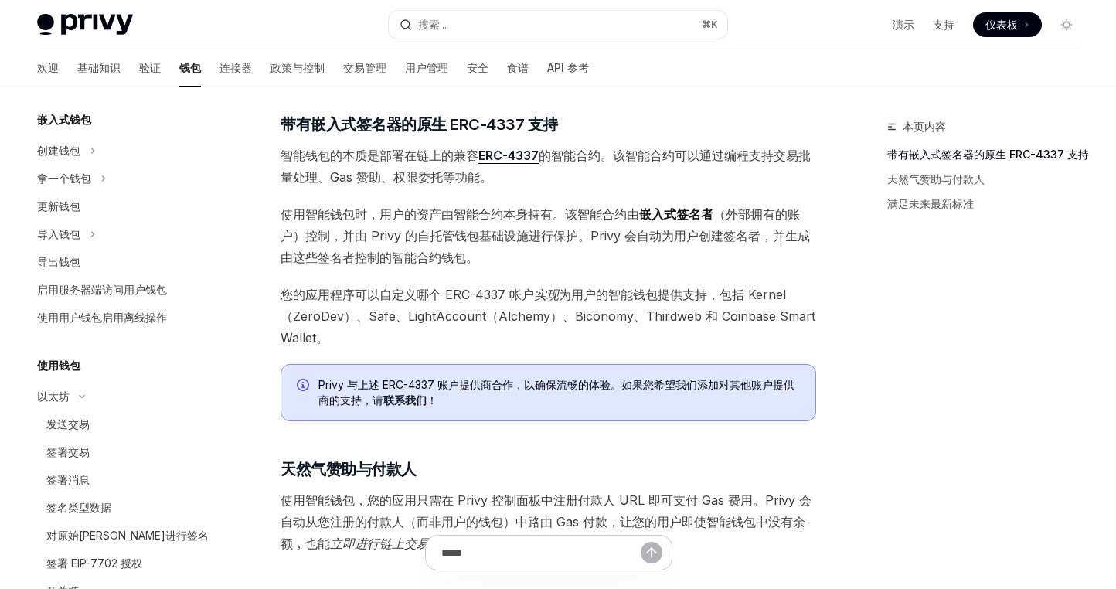
scroll to position [54, 0]
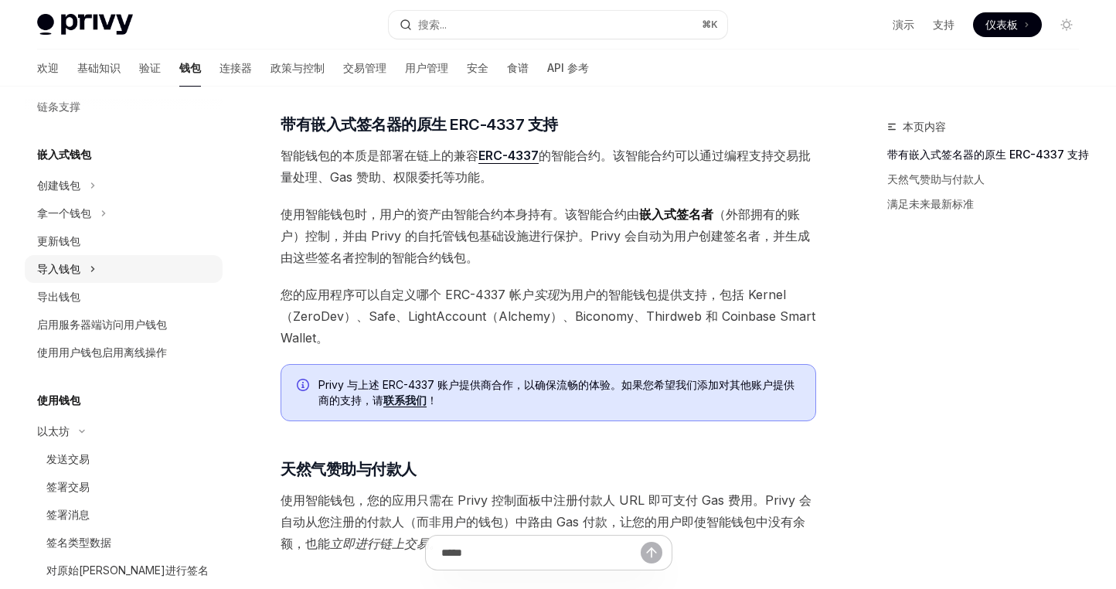
click at [92, 270] on icon at bounding box center [93, 269] width 2 height 5
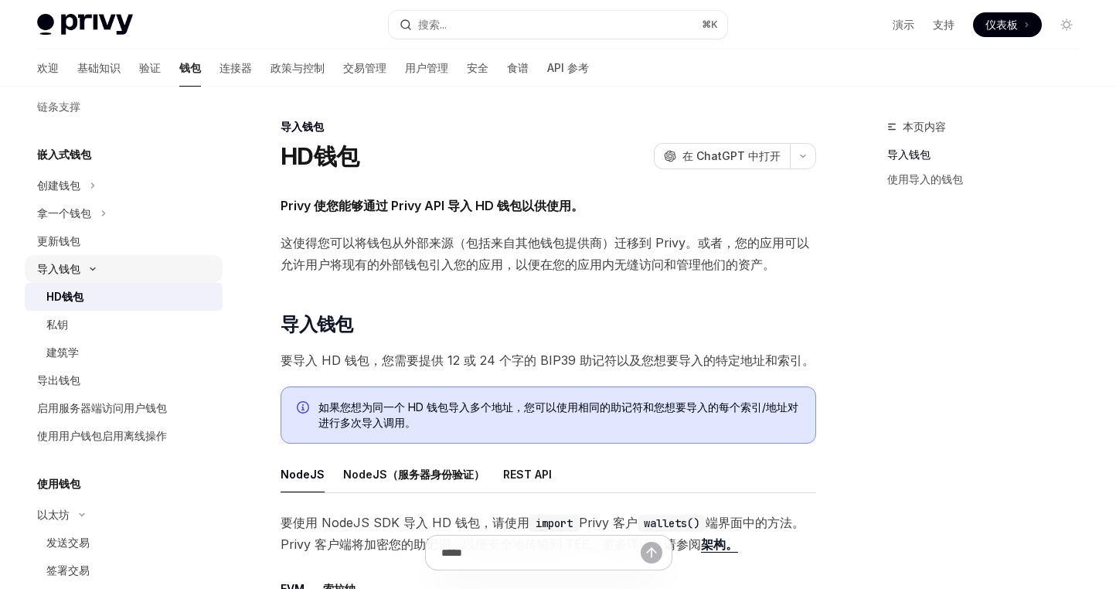
click at [92, 270] on icon at bounding box center [92, 269] width 5 height 2
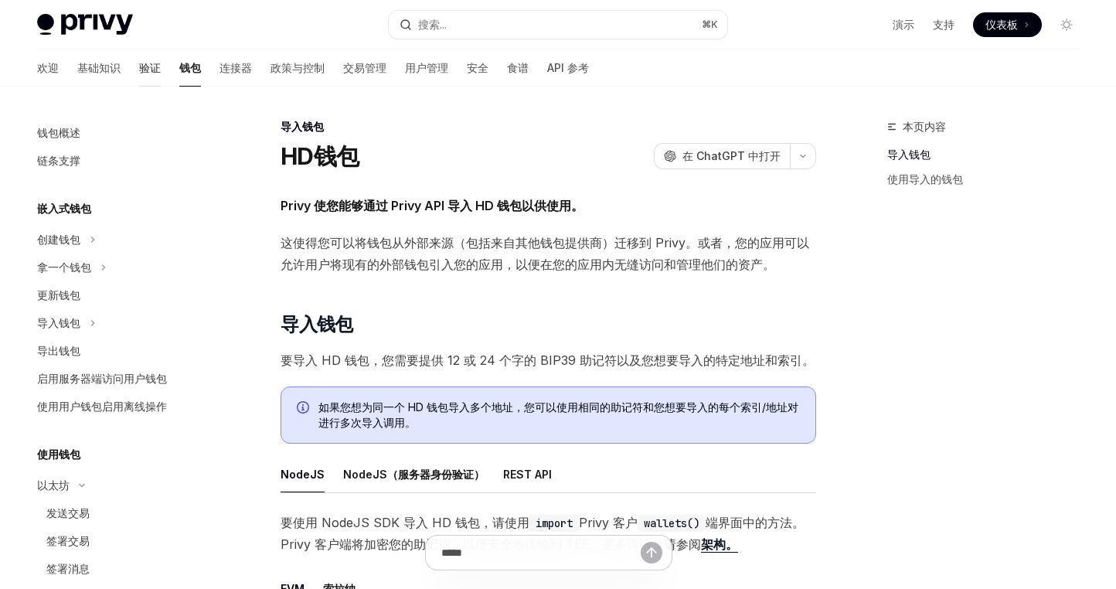
click at [139, 70] on font "验证" at bounding box center [150, 67] width 22 height 13
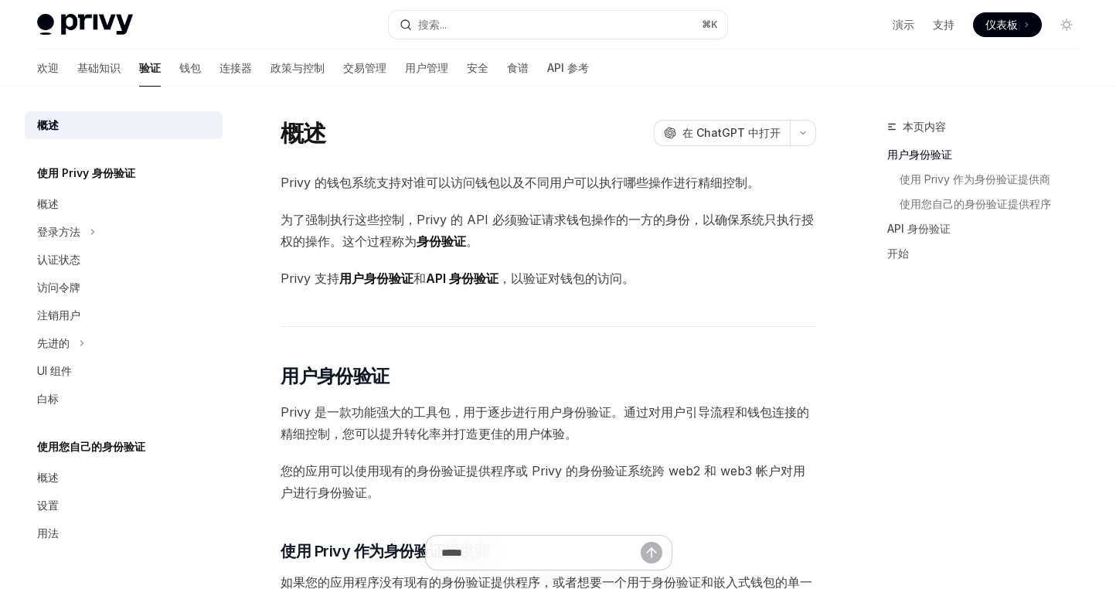
click at [486, 141] on div "概述 OpenAI 在 ChatGPT 中打开" at bounding box center [547, 133] width 535 height 28
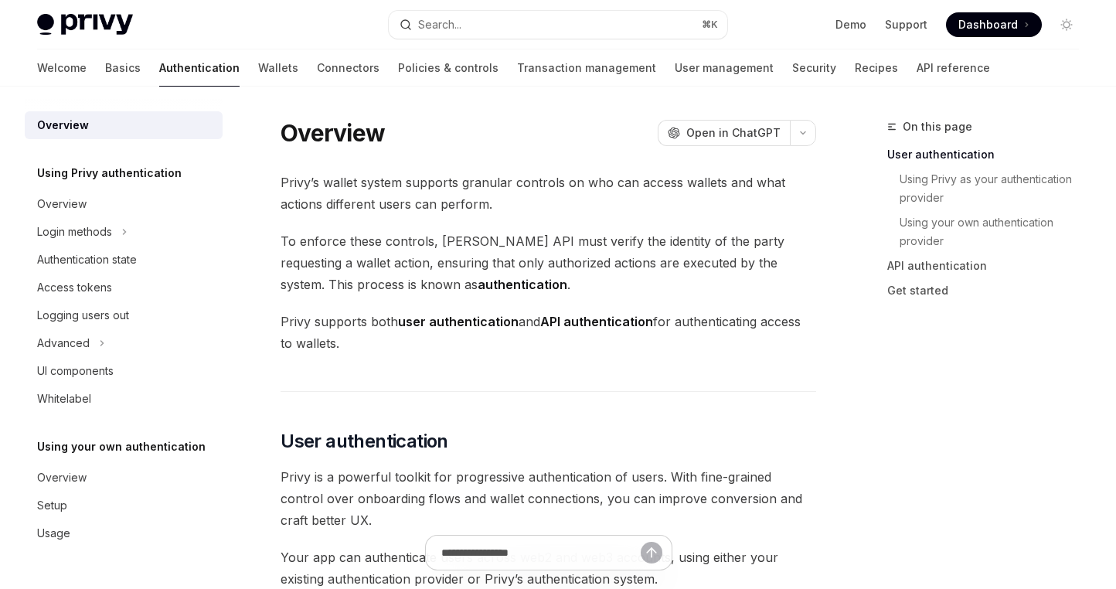
click at [517, 131] on div "Overview OpenAI Open in ChatGPT" at bounding box center [547, 133] width 535 height 28
click at [258, 69] on link "Wallets" at bounding box center [278, 67] width 40 height 37
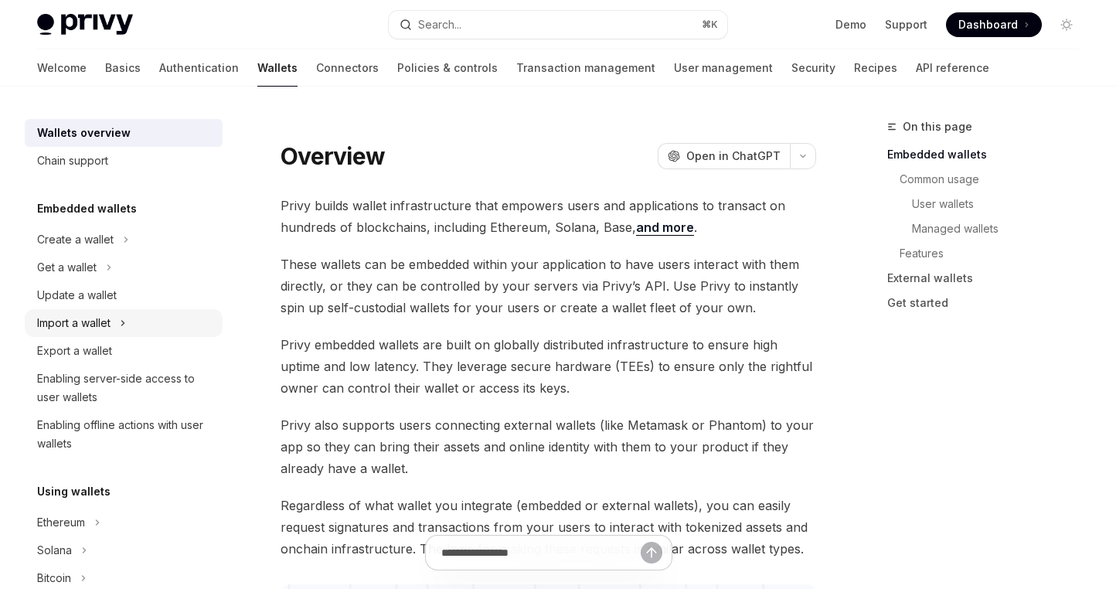
click at [123, 324] on icon at bounding box center [123, 323] width 6 height 19
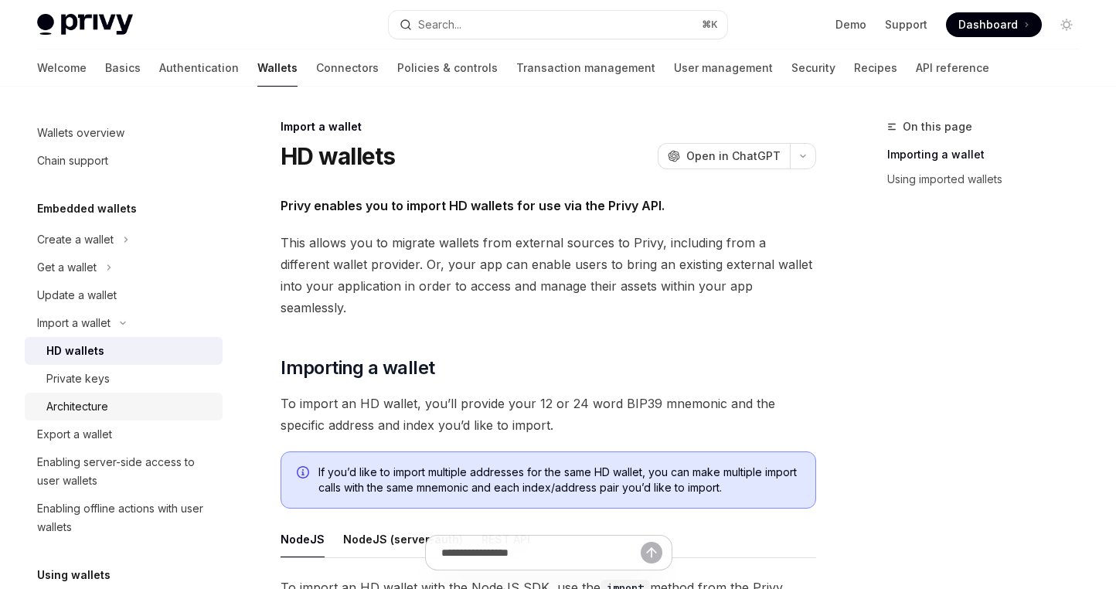
click at [116, 405] on div "Architecture" at bounding box center [129, 406] width 167 height 19
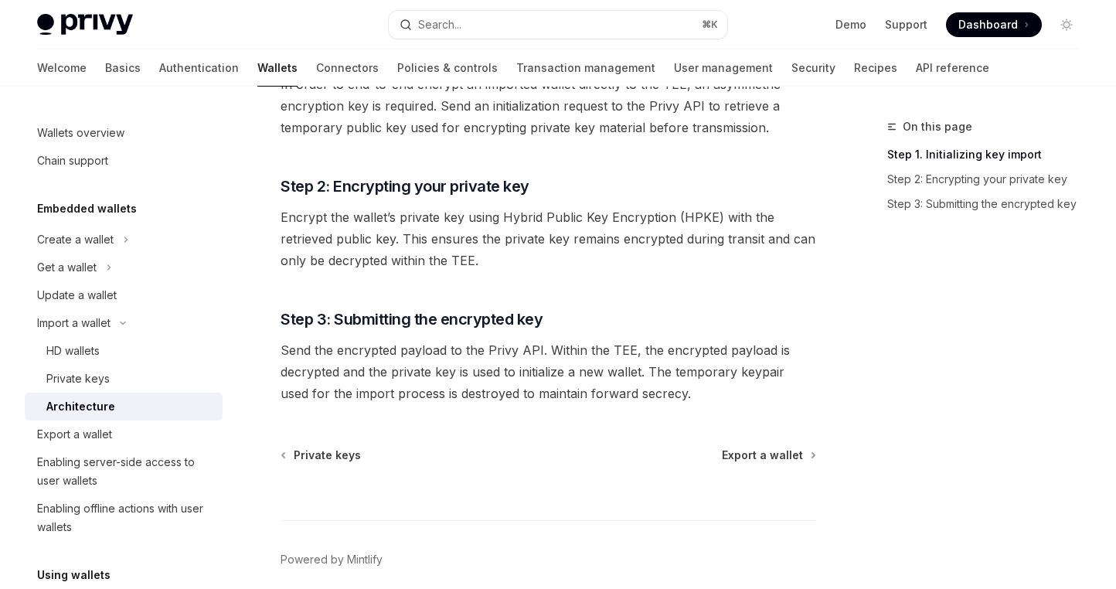
scroll to position [384, 0]
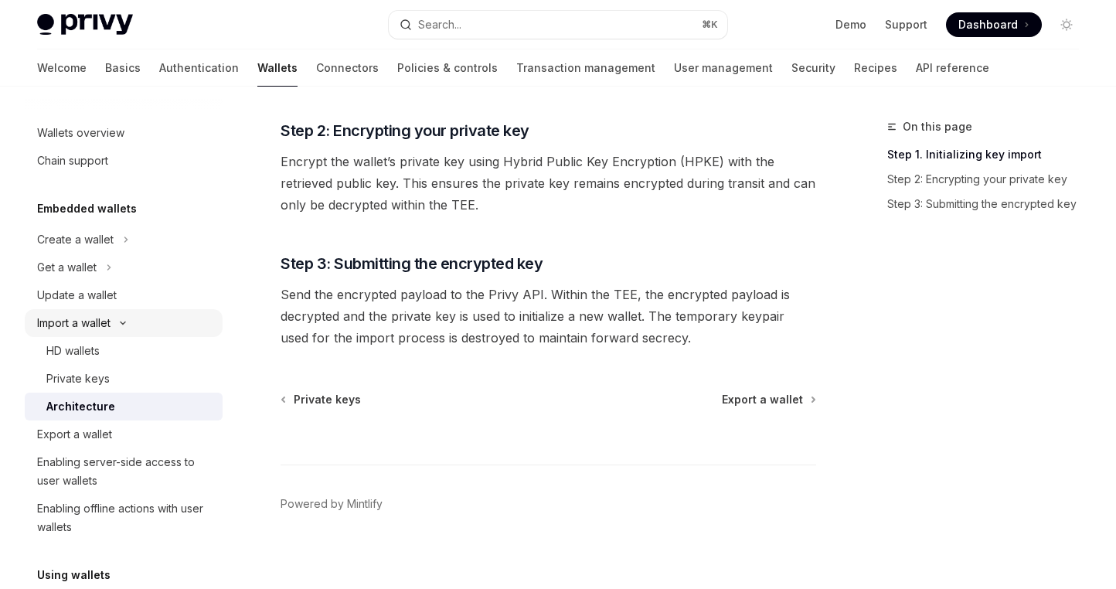
click at [110, 324] on div "Import a wallet" at bounding box center [73, 323] width 73 height 19
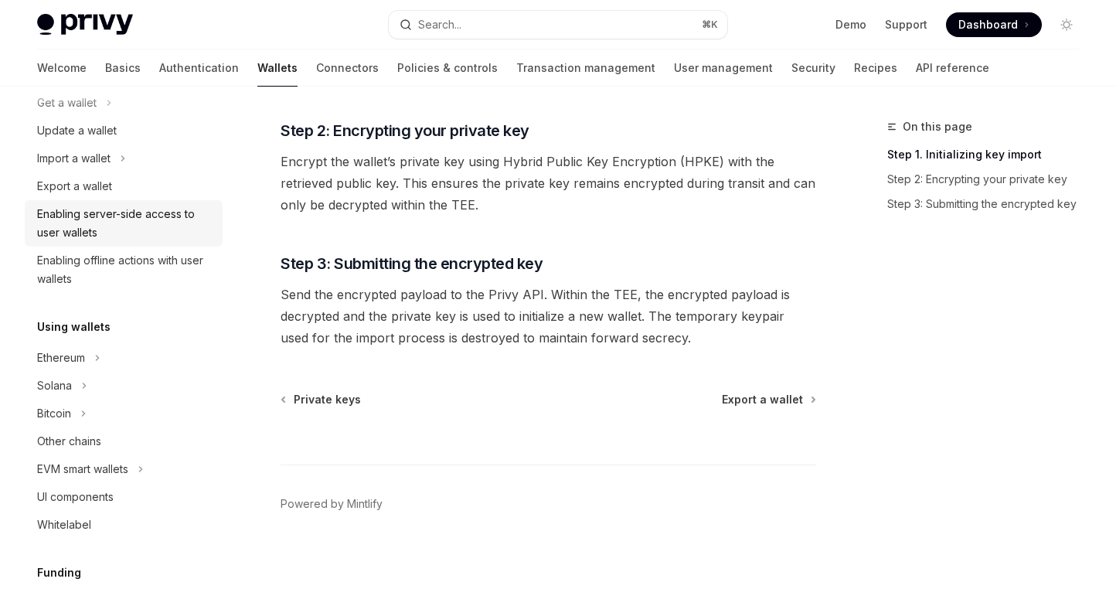
scroll to position [172, 0]
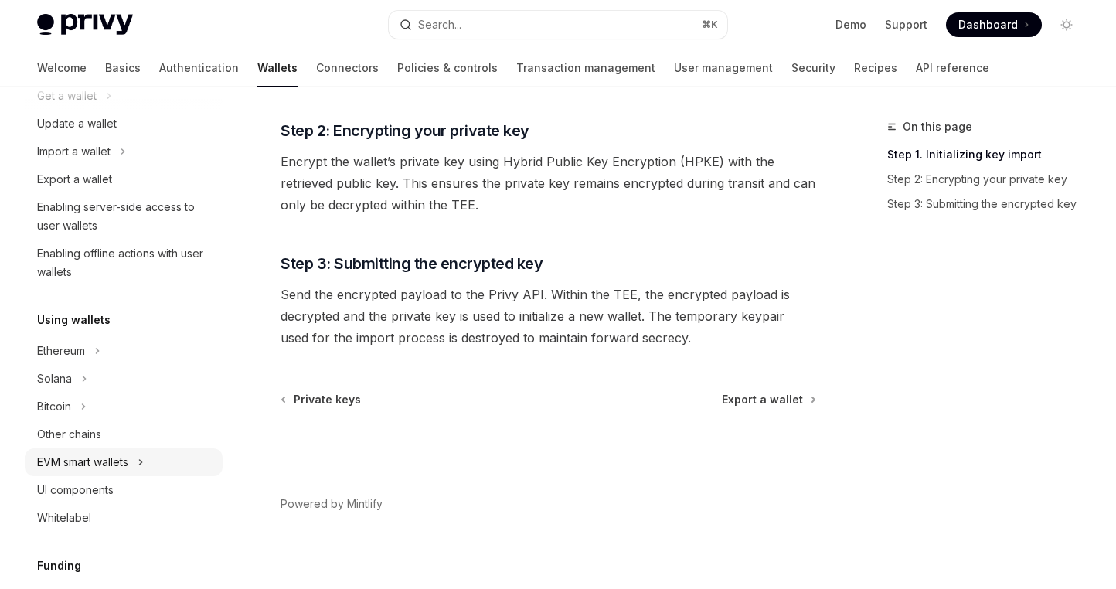
click at [128, 463] on div "EVM smart wallets" at bounding box center [82, 462] width 91 height 19
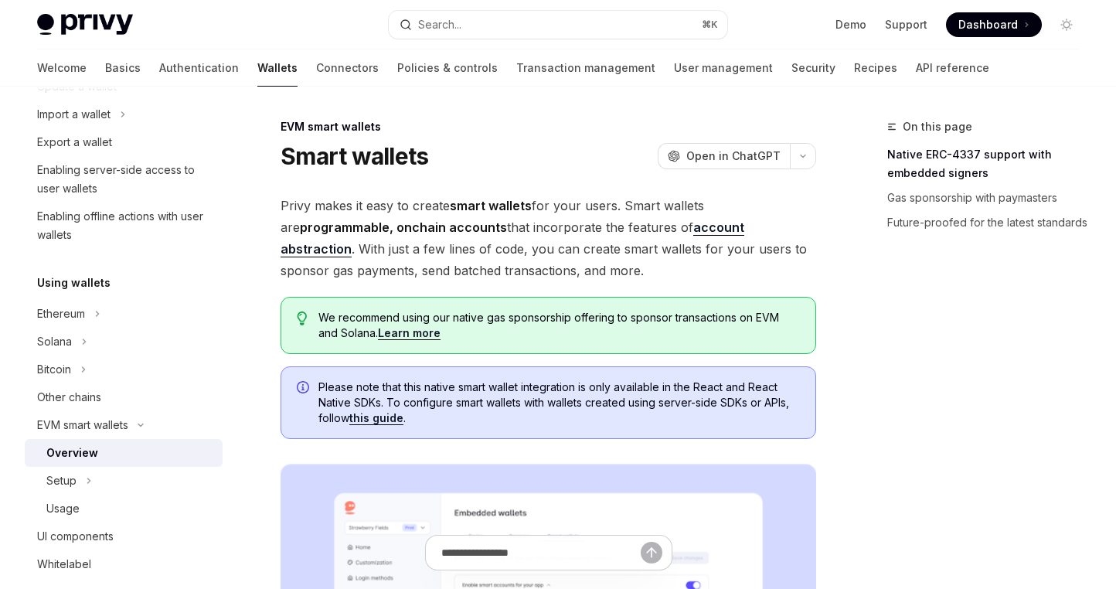
scroll to position [257, 0]
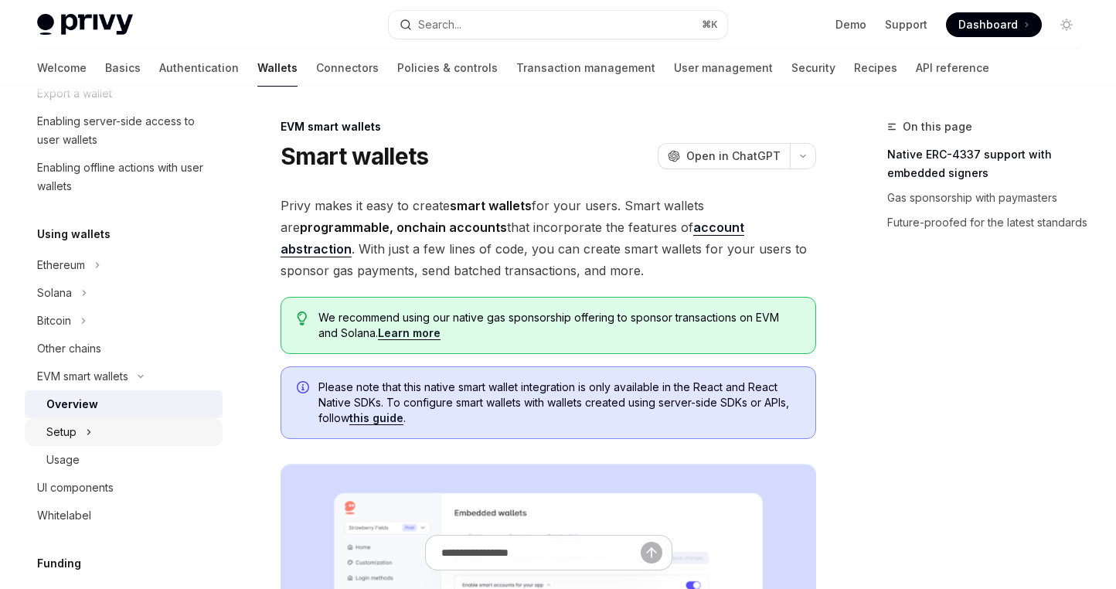
click at [128, 438] on div "Setup" at bounding box center [124, 432] width 198 height 28
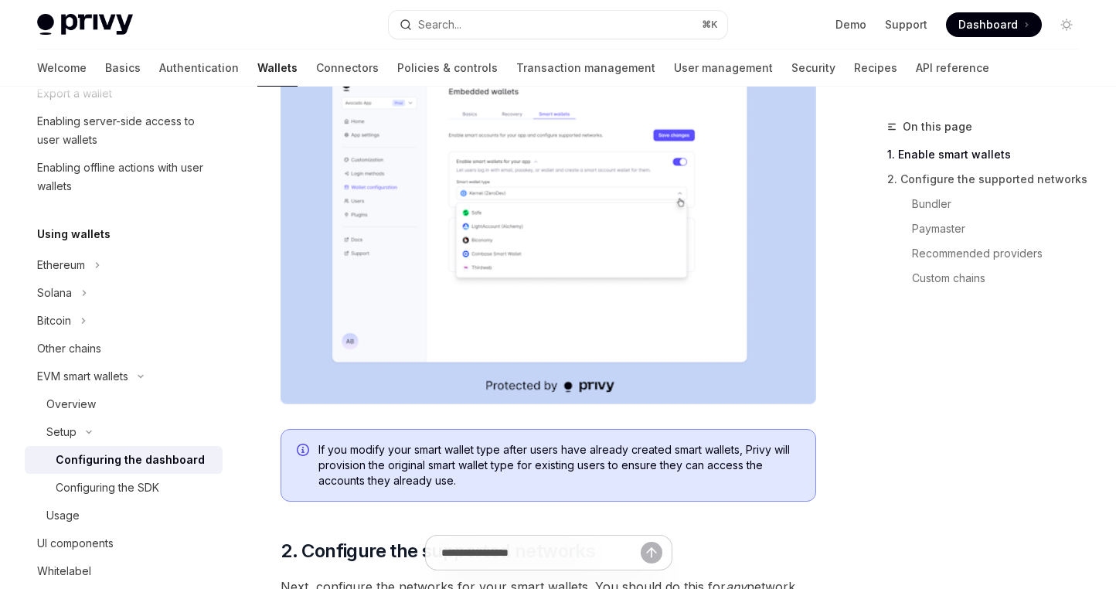
scroll to position [357, 0]
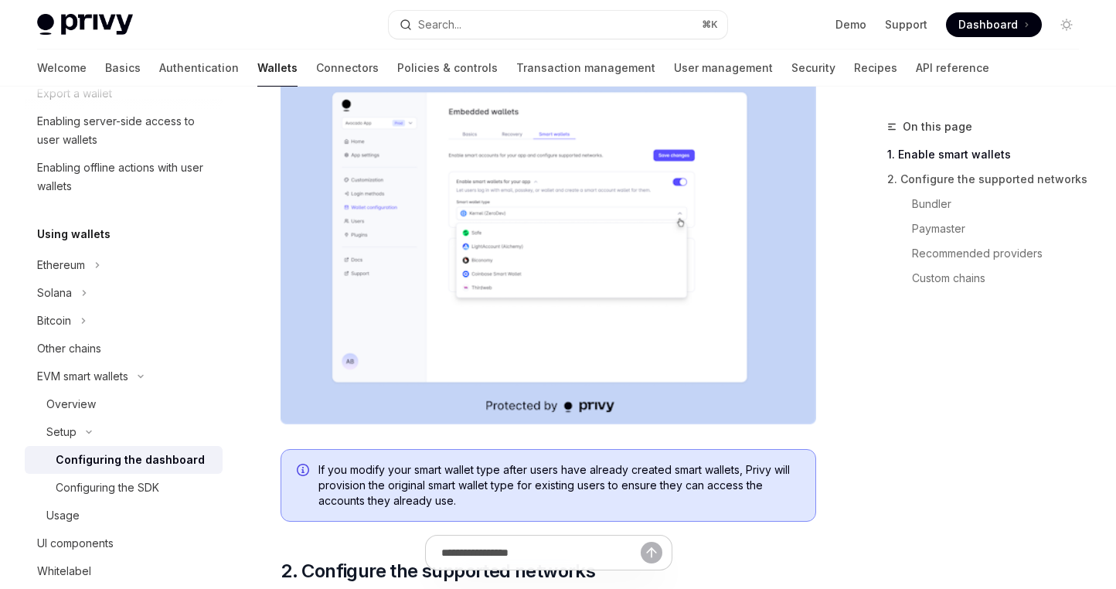
click at [485, 337] on img at bounding box center [547, 247] width 535 height 353
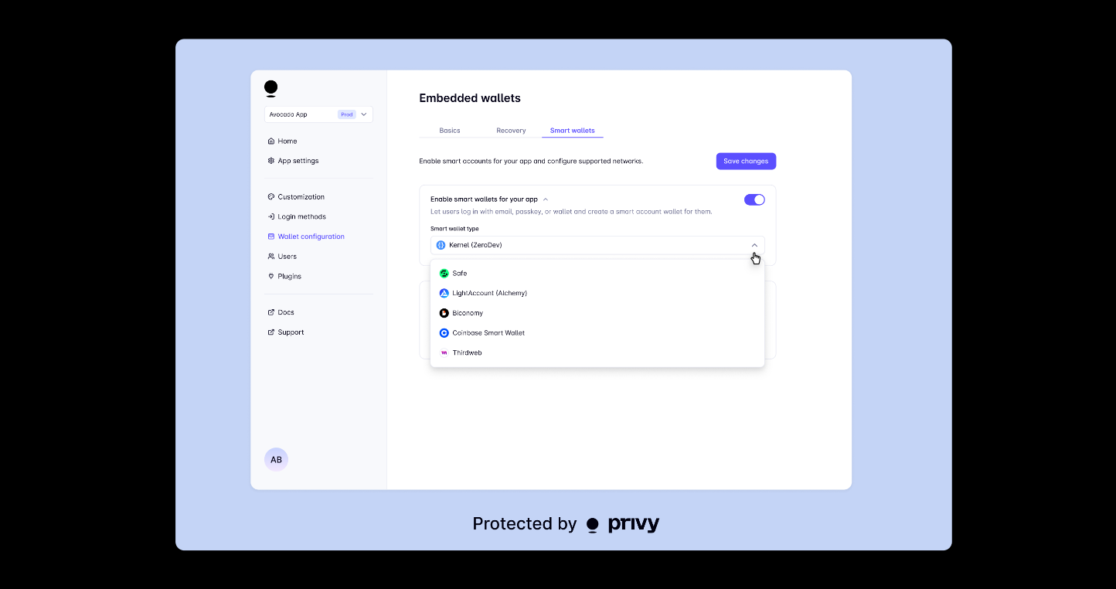
click at [885, 347] on img at bounding box center [563, 294] width 776 height 511
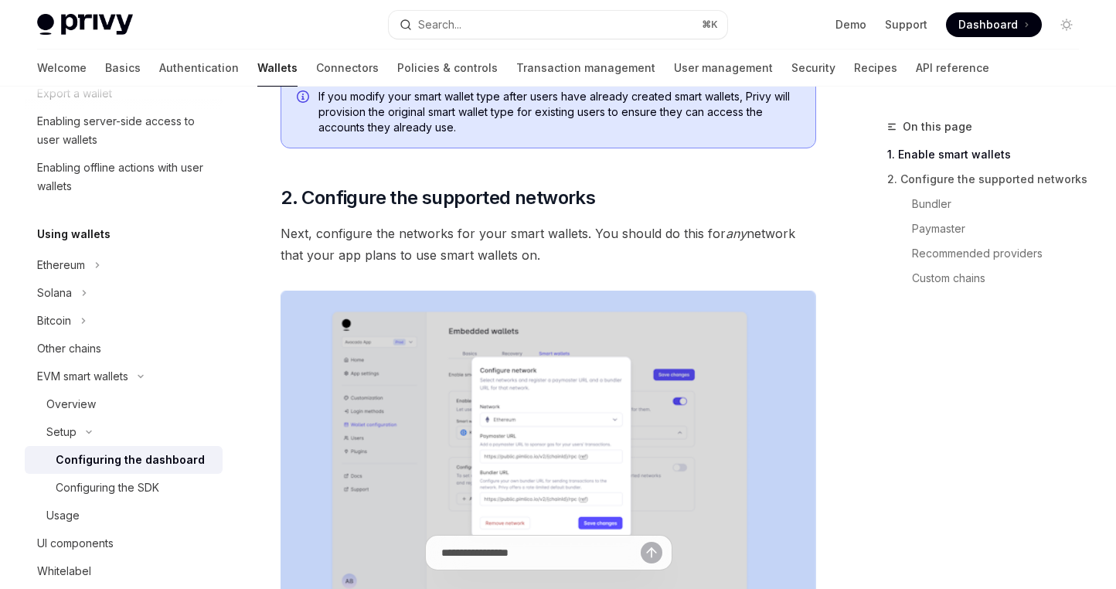
scroll to position [783, 0]
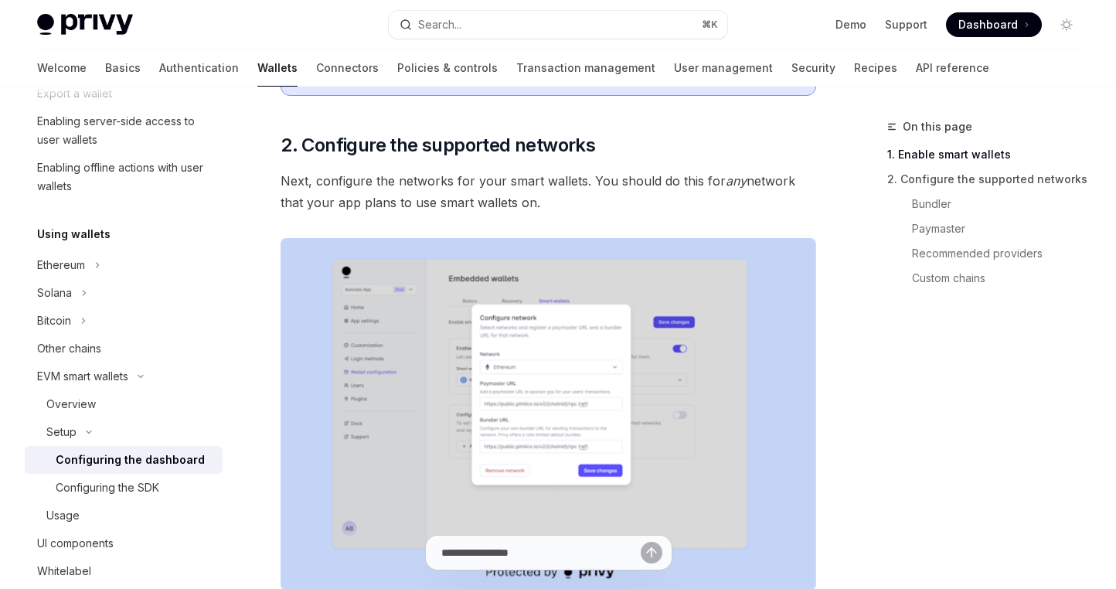
click at [617, 348] on img at bounding box center [547, 414] width 535 height 353
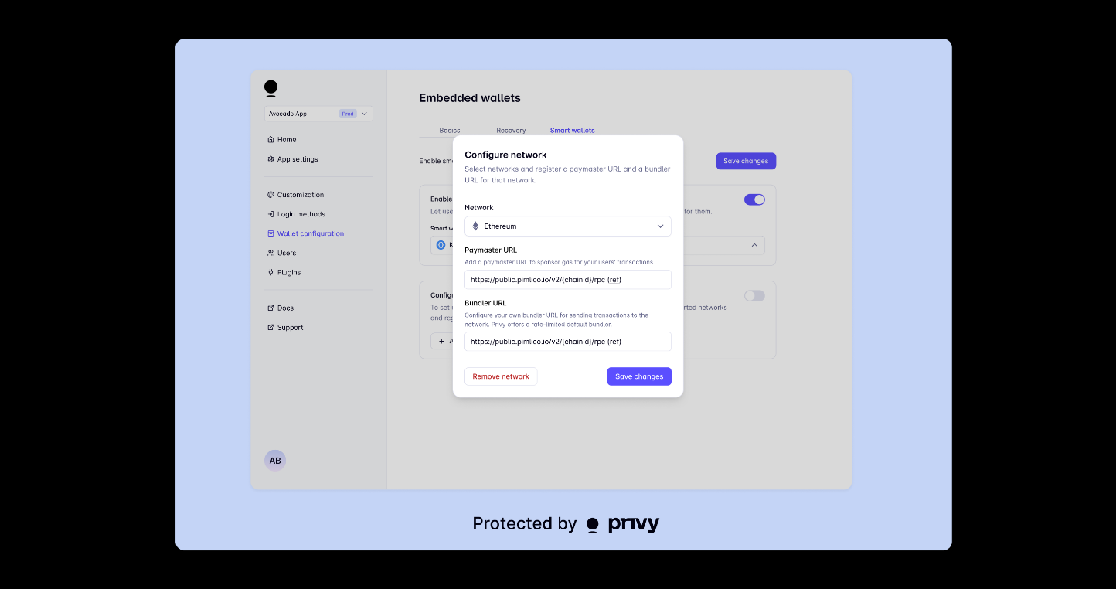
click at [1000, 403] on div at bounding box center [558, 294] width 1116 height 589
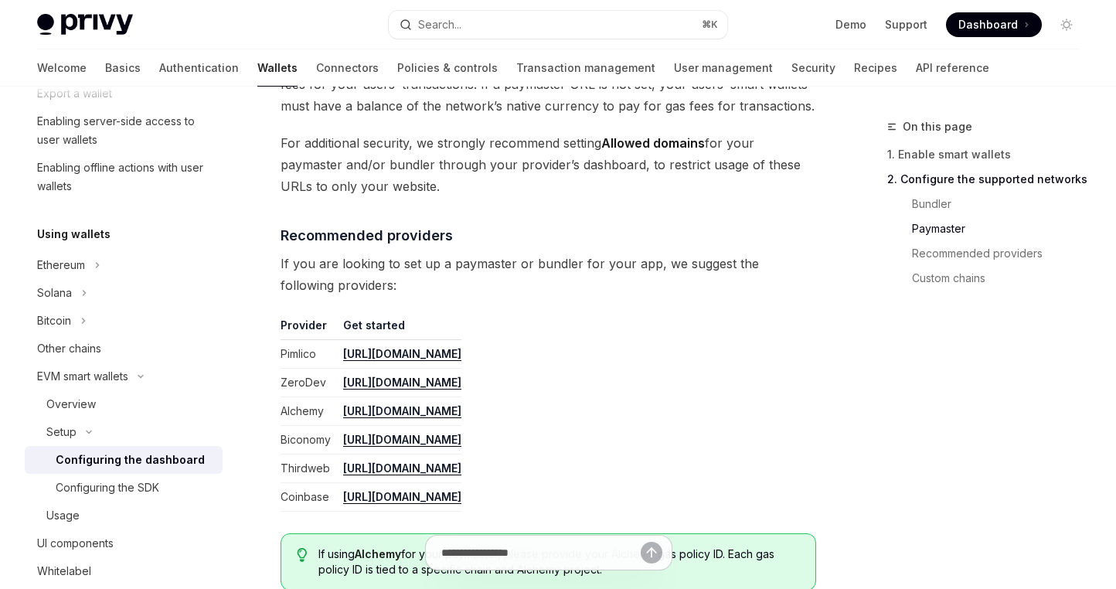
scroll to position [1712, 0]
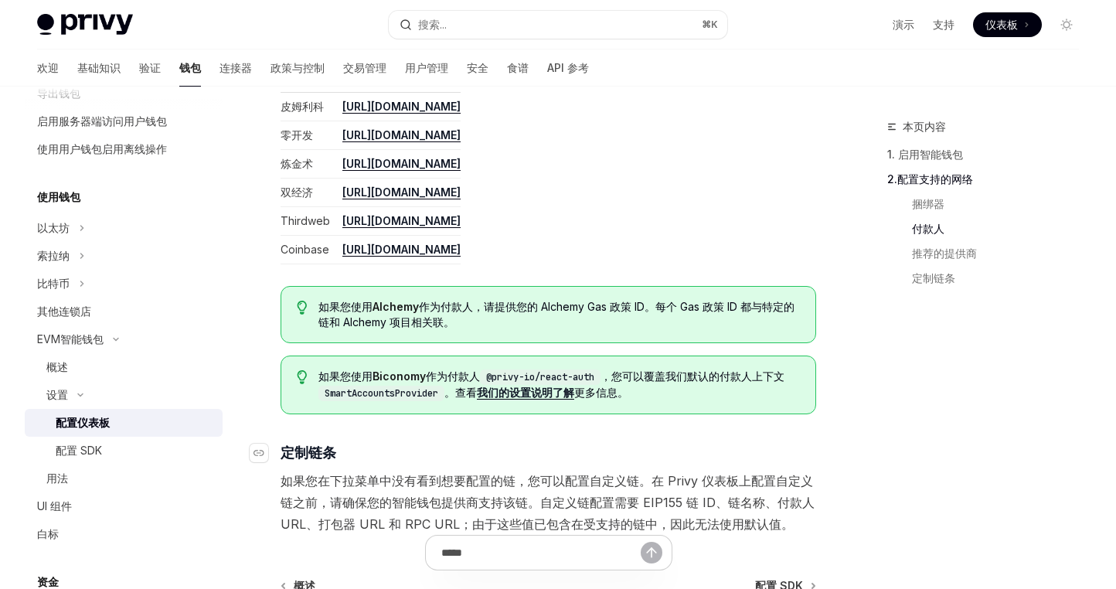
click at [749, 460] on h4 "​ 定制链条" at bounding box center [547, 452] width 535 height 21
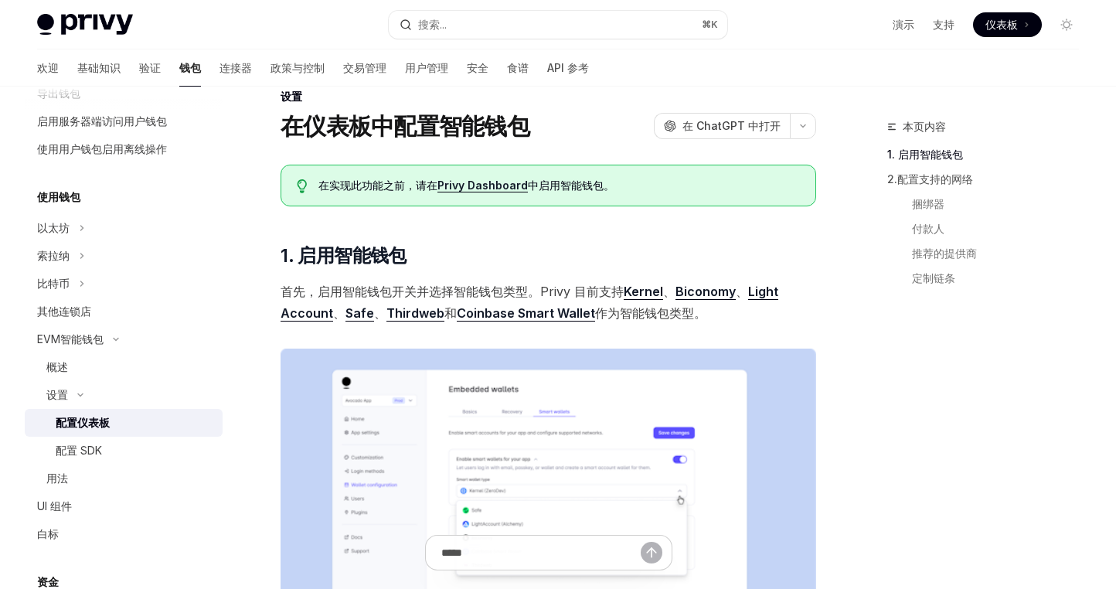
scroll to position [0, 0]
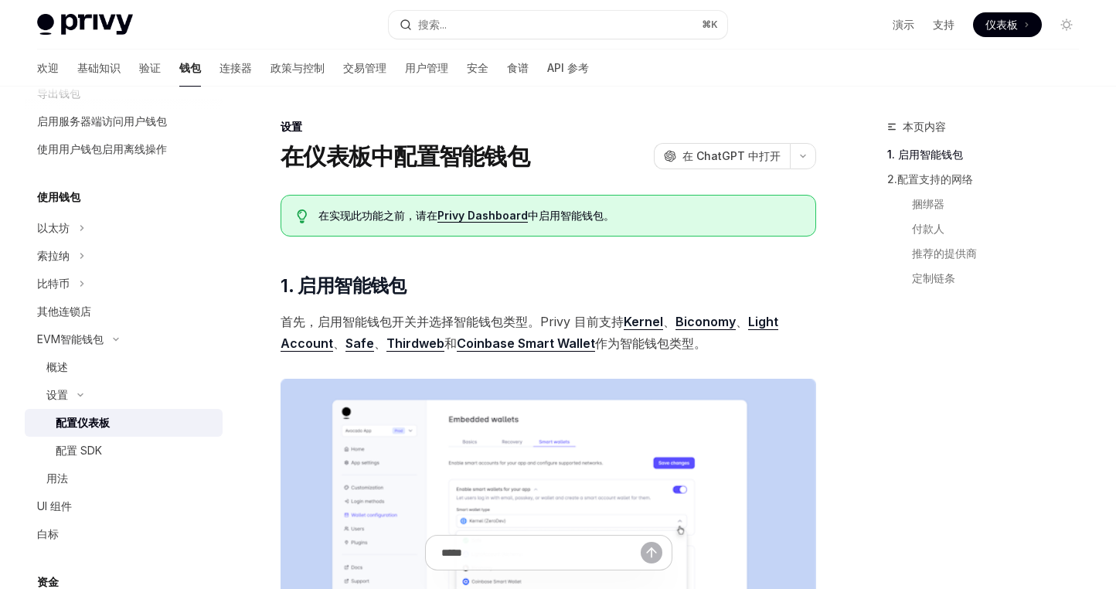
click at [510, 215] on font "Privy Dashboard" at bounding box center [482, 215] width 90 height 13
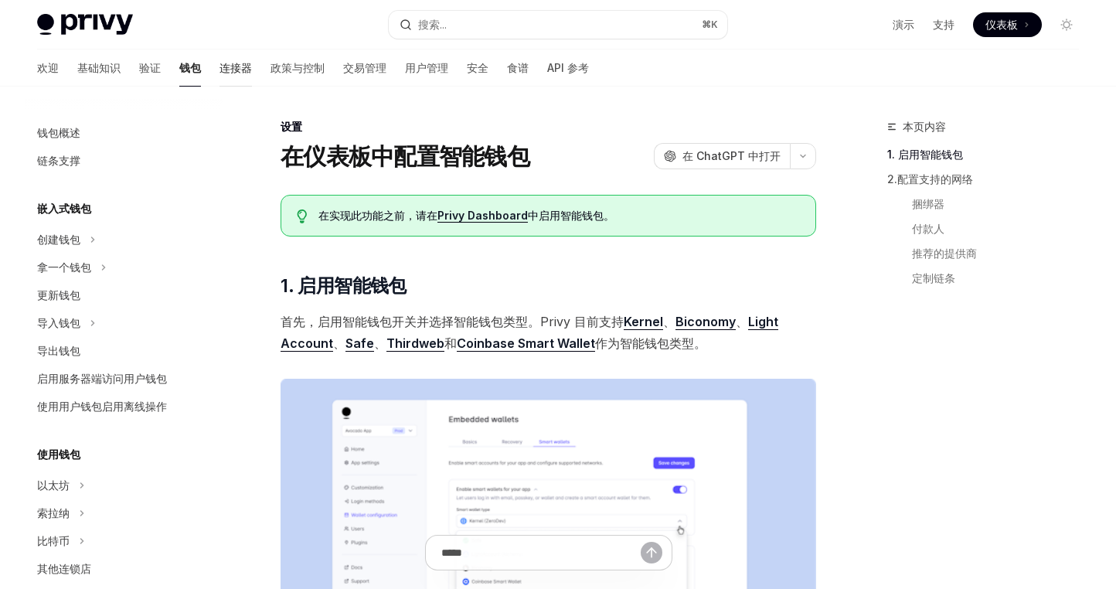
click at [219, 70] on font "连接器" at bounding box center [235, 67] width 32 height 13
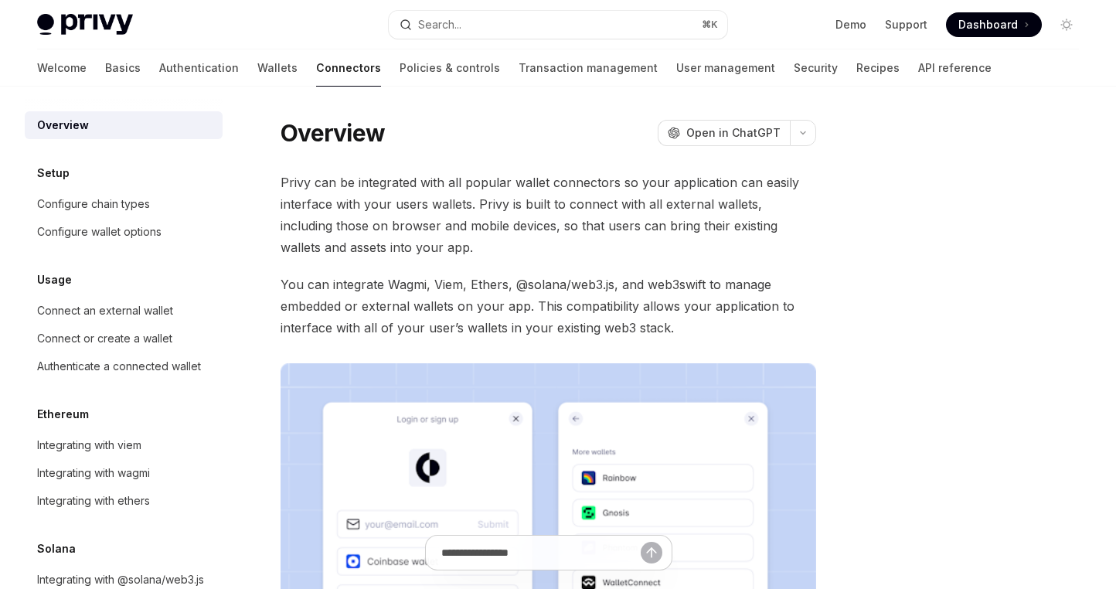
click at [412, 219] on span "Privy can be integrated with all popular wallet connectors so your application …" at bounding box center [547, 215] width 535 height 87
click at [676, 71] on link "User management" at bounding box center [725, 67] width 99 height 37
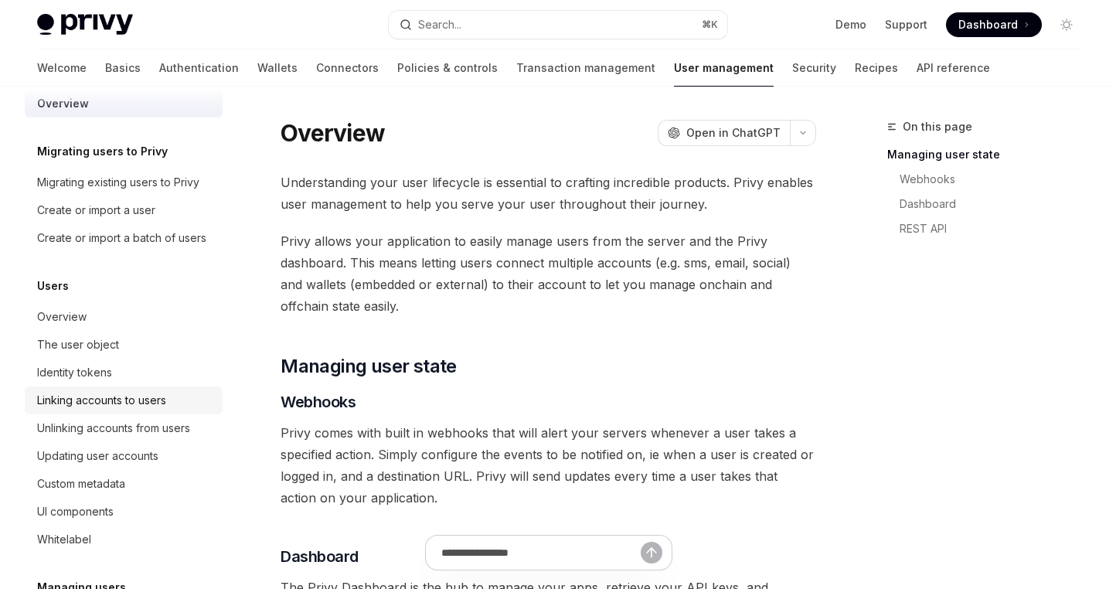
scroll to position [25, 0]
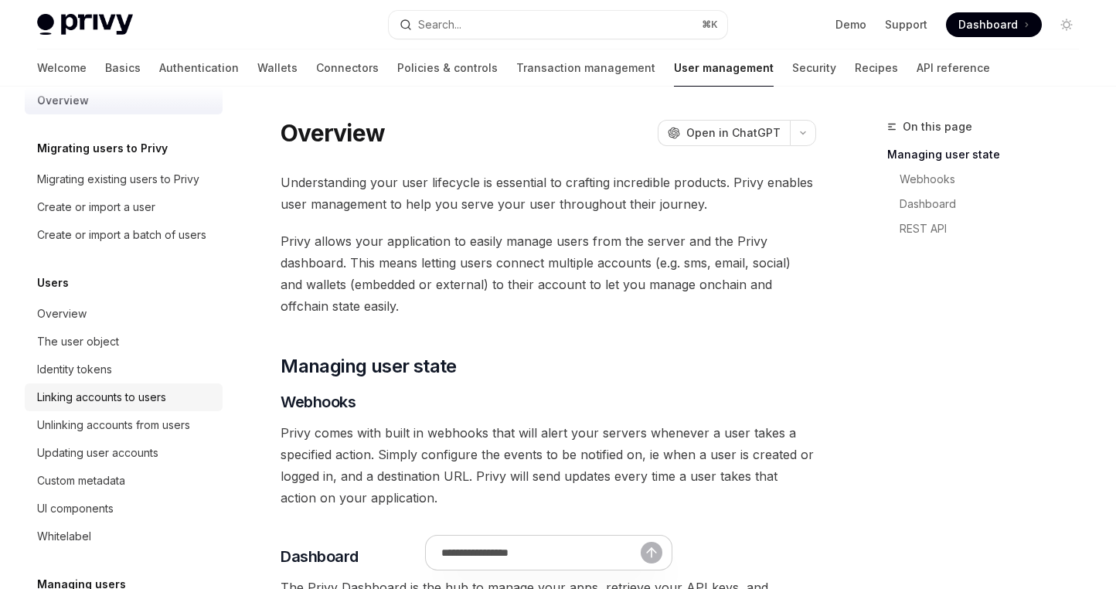
click at [114, 406] on div "Linking accounts to users" at bounding box center [101, 397] width 129 height 19
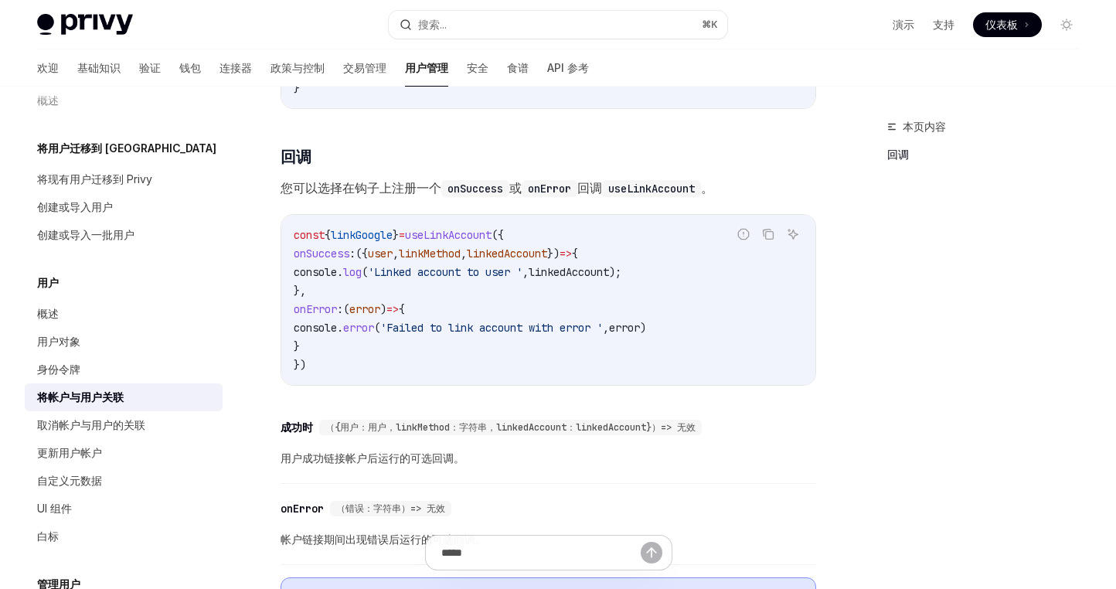
scroll to position [1559, 0]
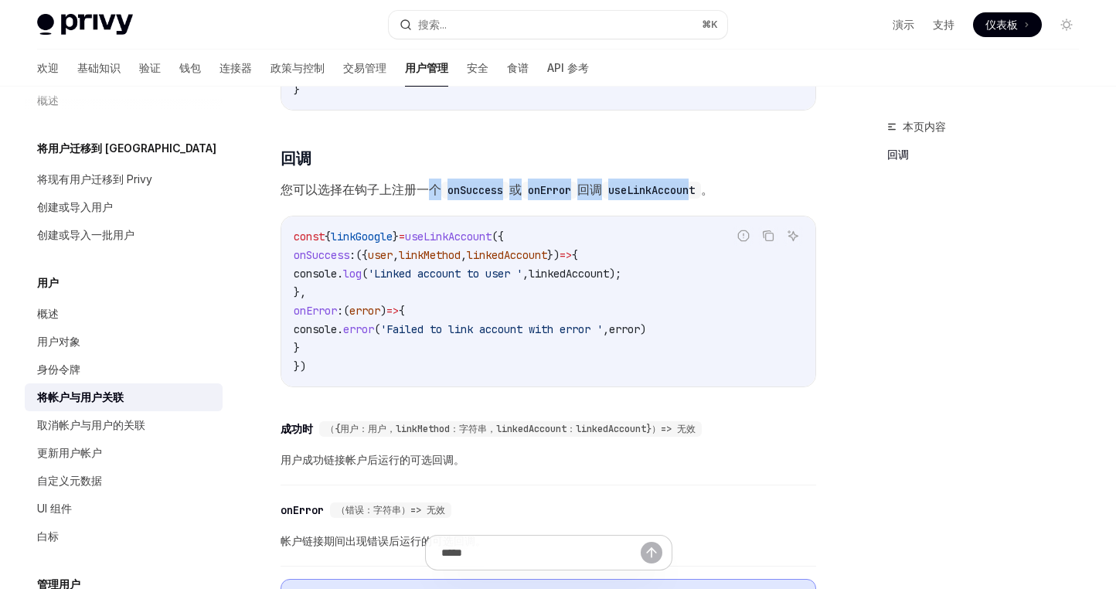
drag, startPoint x: 430, startPoint y: 199, endPoint x: 697, endPoint y: 201, distance: 266.5
click at [697, 200] on span "您可以选择在钩子上注册一个 onSuccess 或 onError 回调 useLinkAccount 。" at bounding box center [547, 189] width 535 height 22
click at [754, 200] on span "您可以选择在钩子上注册一个 onSuccess 或 onError 回调 useLinkAccount 。" at bounding box center [547, 189] width 535 height 22
drag, startPoint x: 739, startPoint y: 196, endPoint x: 517, endPoint y: 192, distance: 221.8
click at [518, 192] on span "您可以选择在钩子上注册一个 onSuccess 或 onError 回调 useLinkAccount 。" at bounding box center [547, 189] width 535 height 22
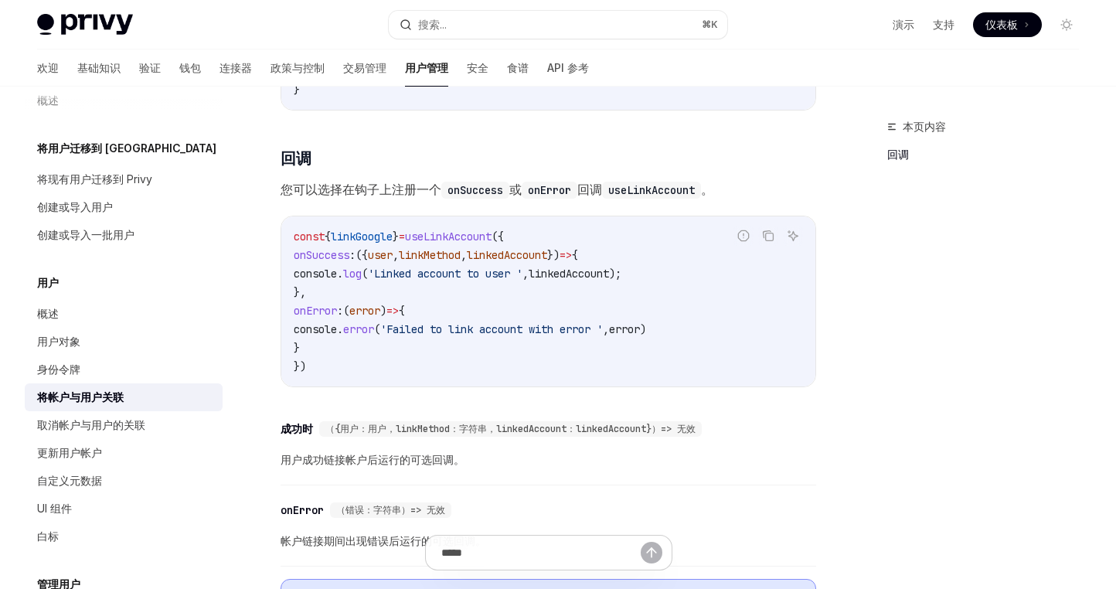
drag, startPoint x: 455, startPoint y: 192, endPoint x: 368, endPoint y: 190, distance: 87.3
click at [455, 192] on code "onSuccess" at bounding box center [475, 190] width 68 height 17
drag, startPoint x: 368, startPoint y: 190, endPoint x: 681, endPoint y: 192, distance: 313.7
click at [568, 192] on span "您可以选择在钩子上注册一个 onSuccess 或 onError 回调 useLinkAccount 。" at bounding box center [547, 189] width 535 height 22
drag, startPoint x: 737, startPoint y: 195, endPoint x: 584, endPoint y: 192, distance: 153.0
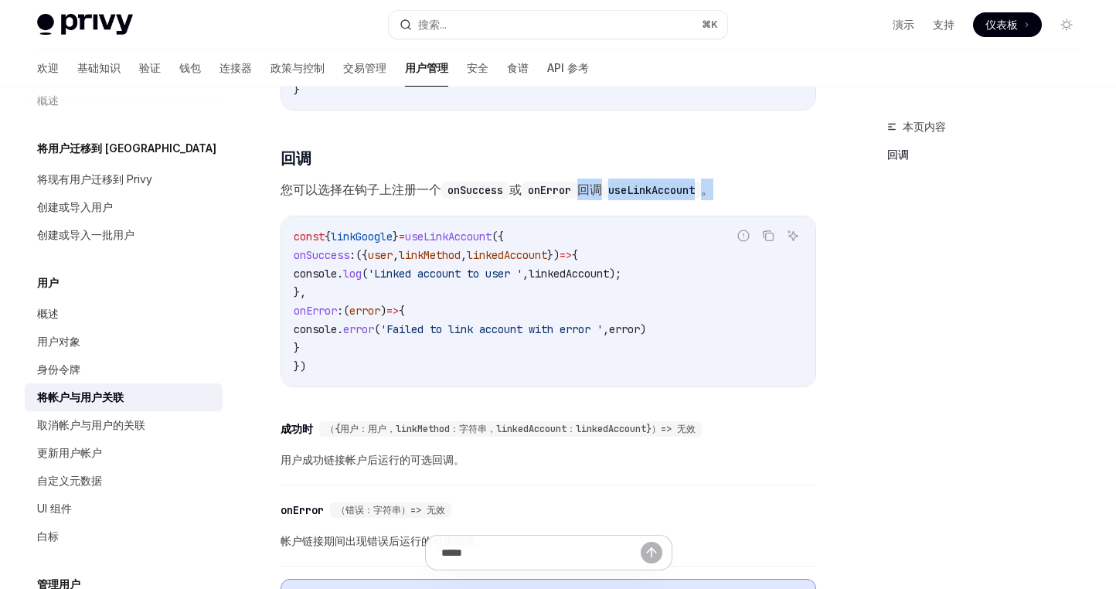
click at [585, 193] on span "您可以选择在钩子上注册一个 onSuccess 或 onError 回调 useLinkAccount 。" at bounding box center [547, 189] width 535 height 22
click at [406, 191] on font "您可以选择在钩子上注册一个" at bounding box center [360, 189] width 161 height 15
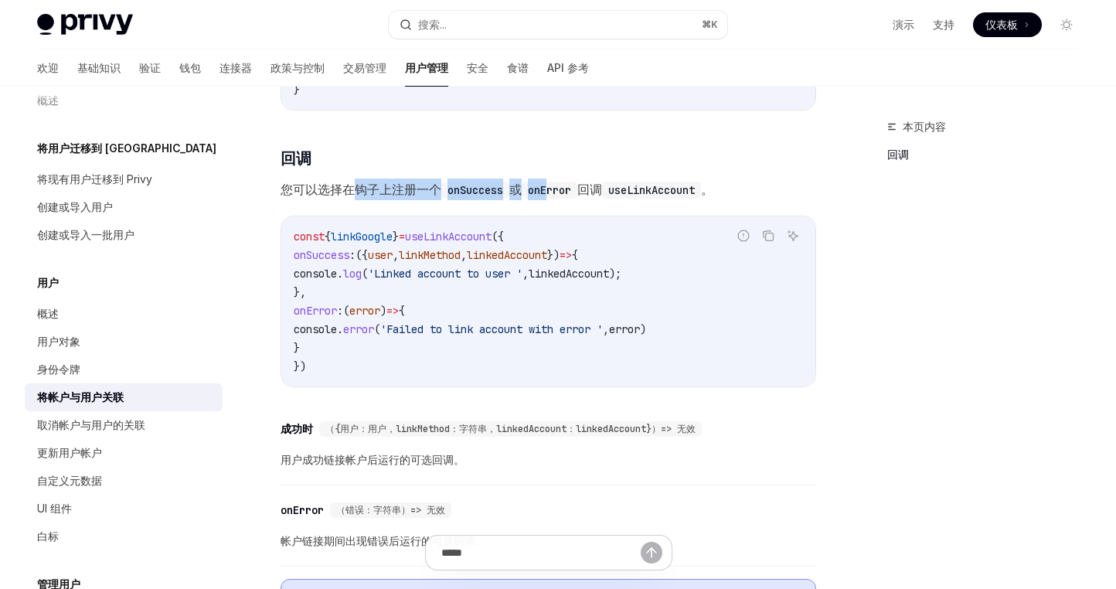
drag, startPoint x: 365, startPoint y: 192, endPoint x: 605, endPoint y: 193, distance: 240.3
click at [551, 192] on span "您可以选择在钩子上注册一个 onSuccess 或 onError 回调 useLinkAccount 。" at bounding box center [547, 189] width 535 height 22
click at [690, 199] on code "useLinkAccount" at bounding box center [651, 190] width 99 height 17
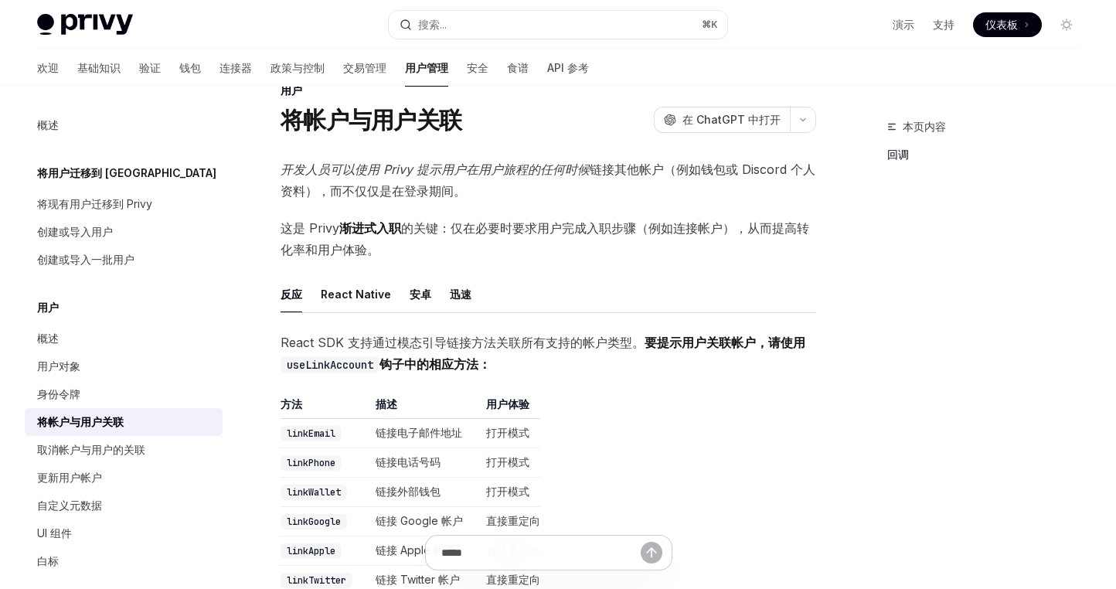
scroll to position [0, 0]
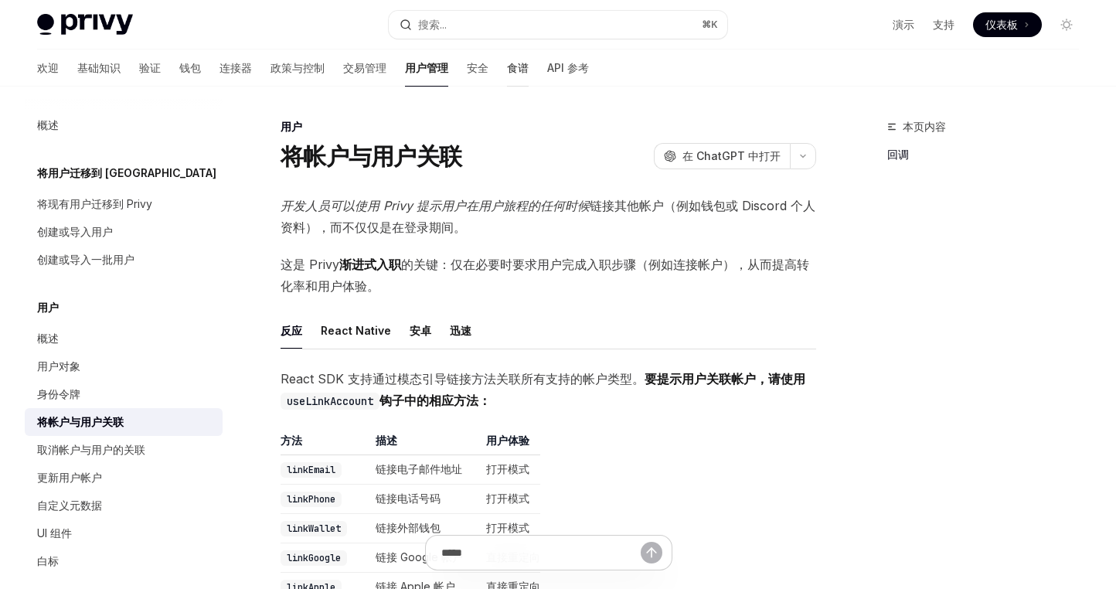
click at [507, 70] on font "食谱" at bounding box center [518, 67] width 22 height 13
type textarea "*"
